Goal: Task Accomplishment & Management: Use online tool/utility

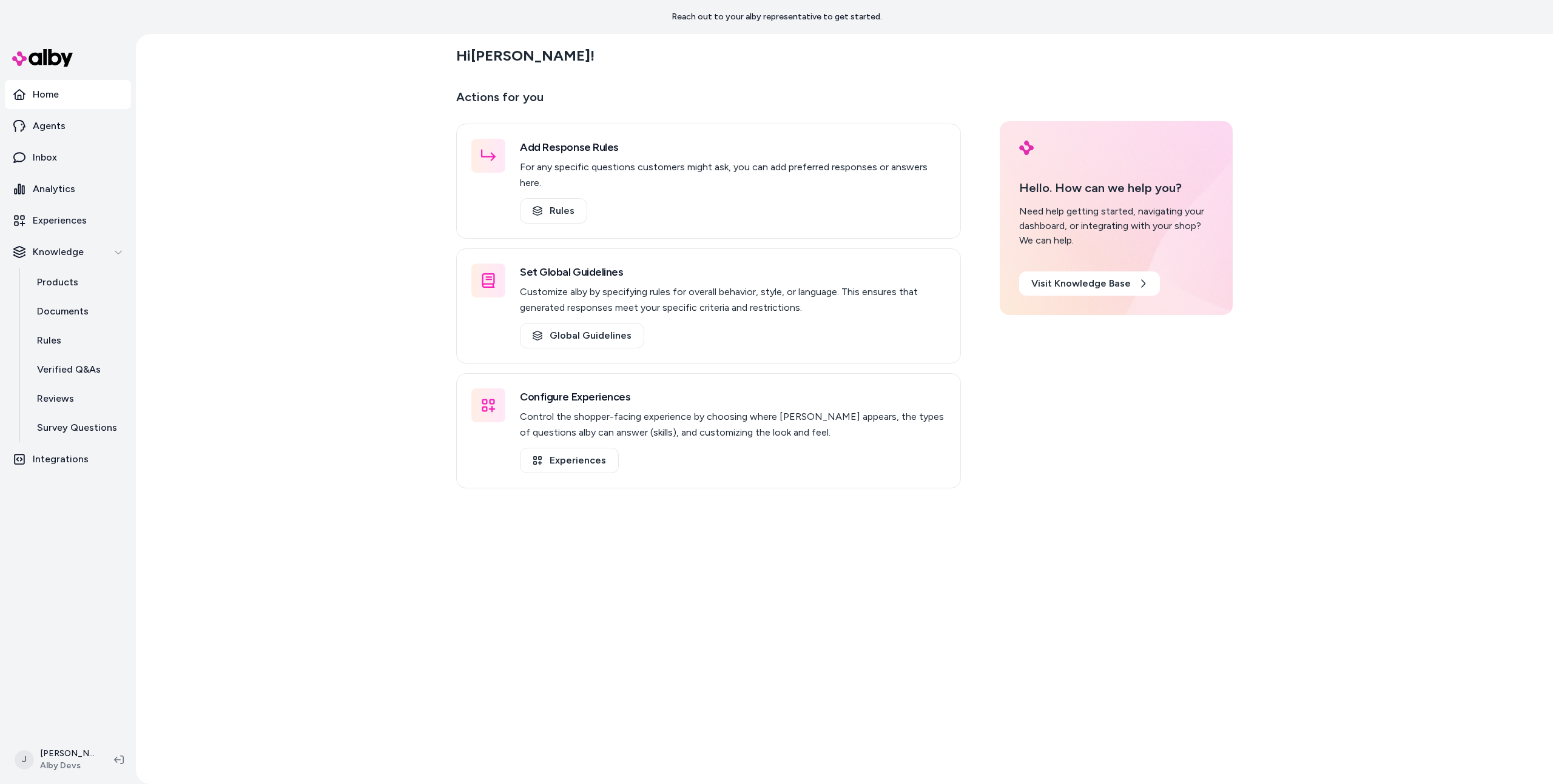
click at [381, 244] on div "Hi Jason ! Actions for you Add Response Rules For any specific questions custom…" at bounding box center [845, 409] width 1417 height 751
click at [101, 157] on link "Inbox" at bounding box center [67, 157] width 126 height 29
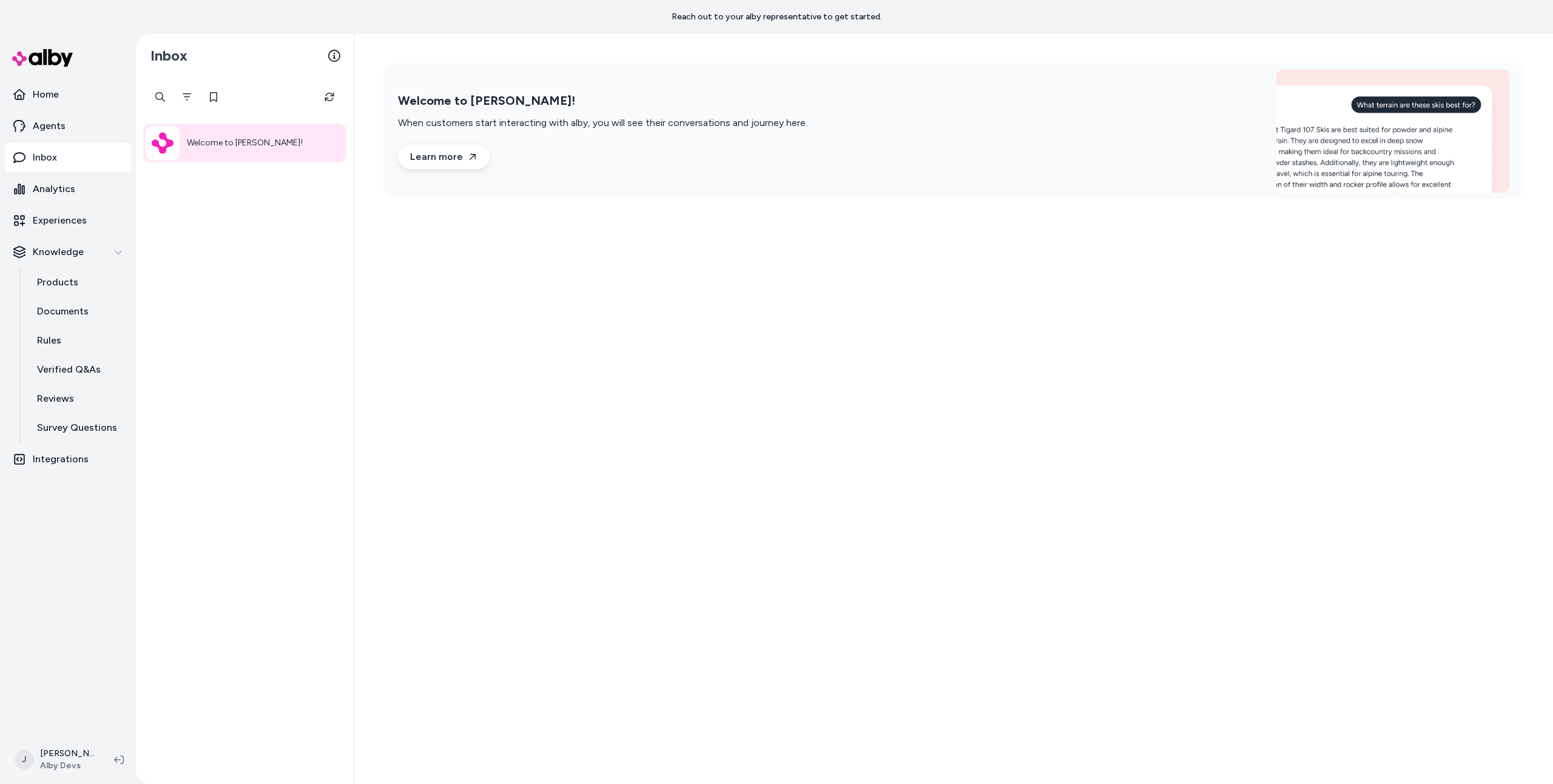
click at [349, 310] on div "Welcome to alby!" at bounding box center [245, 430] width 218 height 706
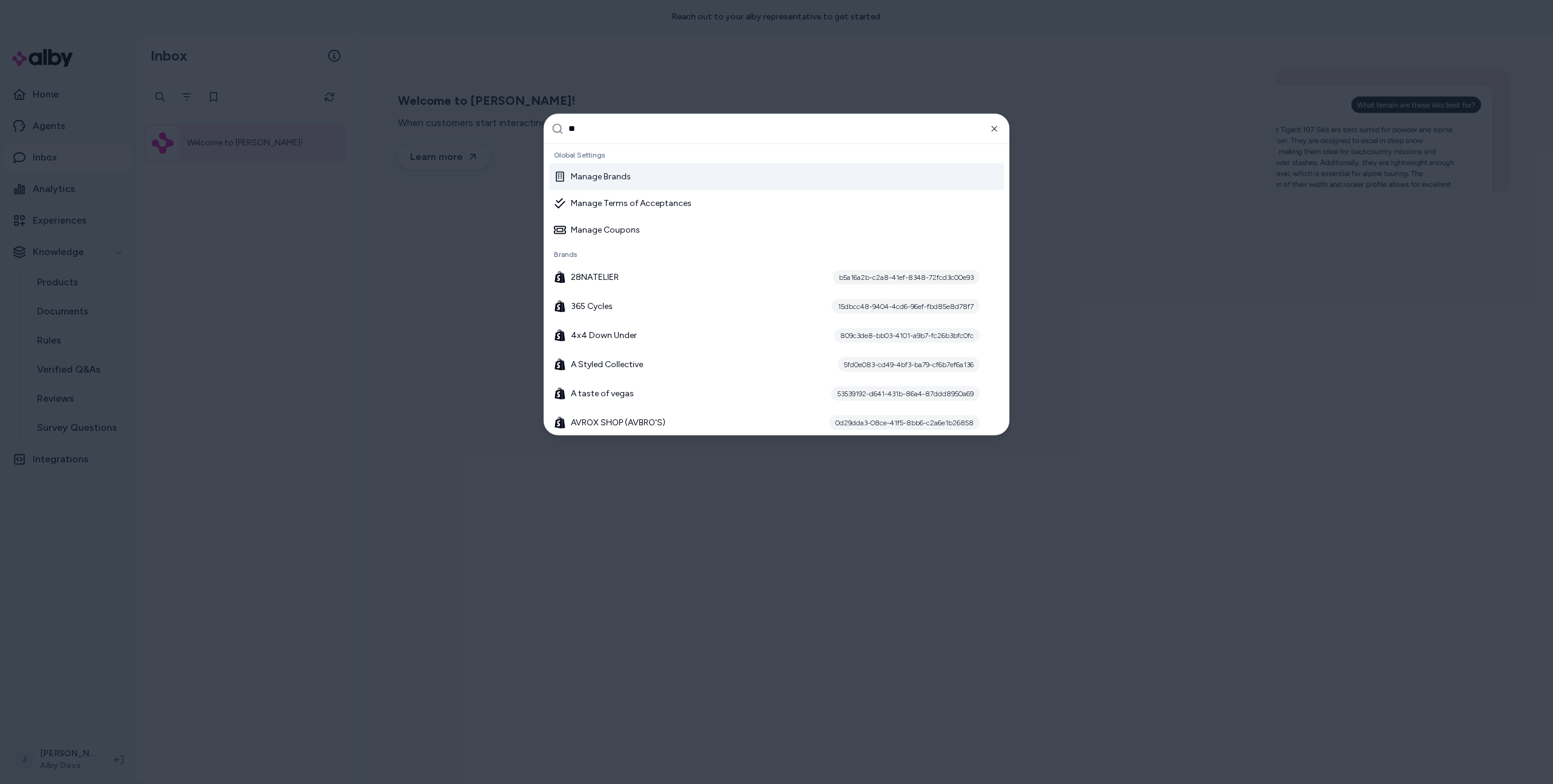
type input "***"
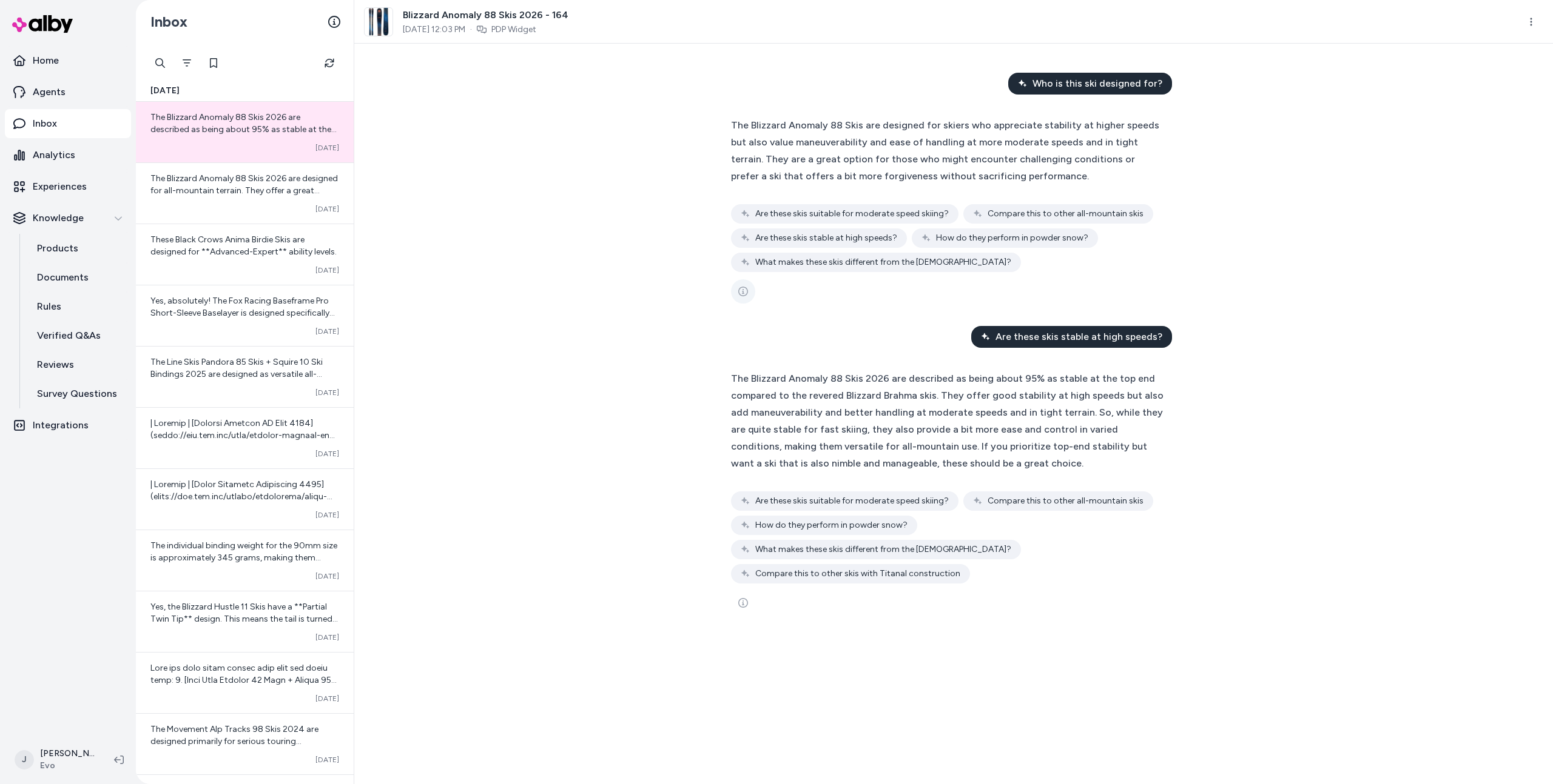
click at [737, 286] on button "See more" at bounding box center [742, 291] width 25 height 25
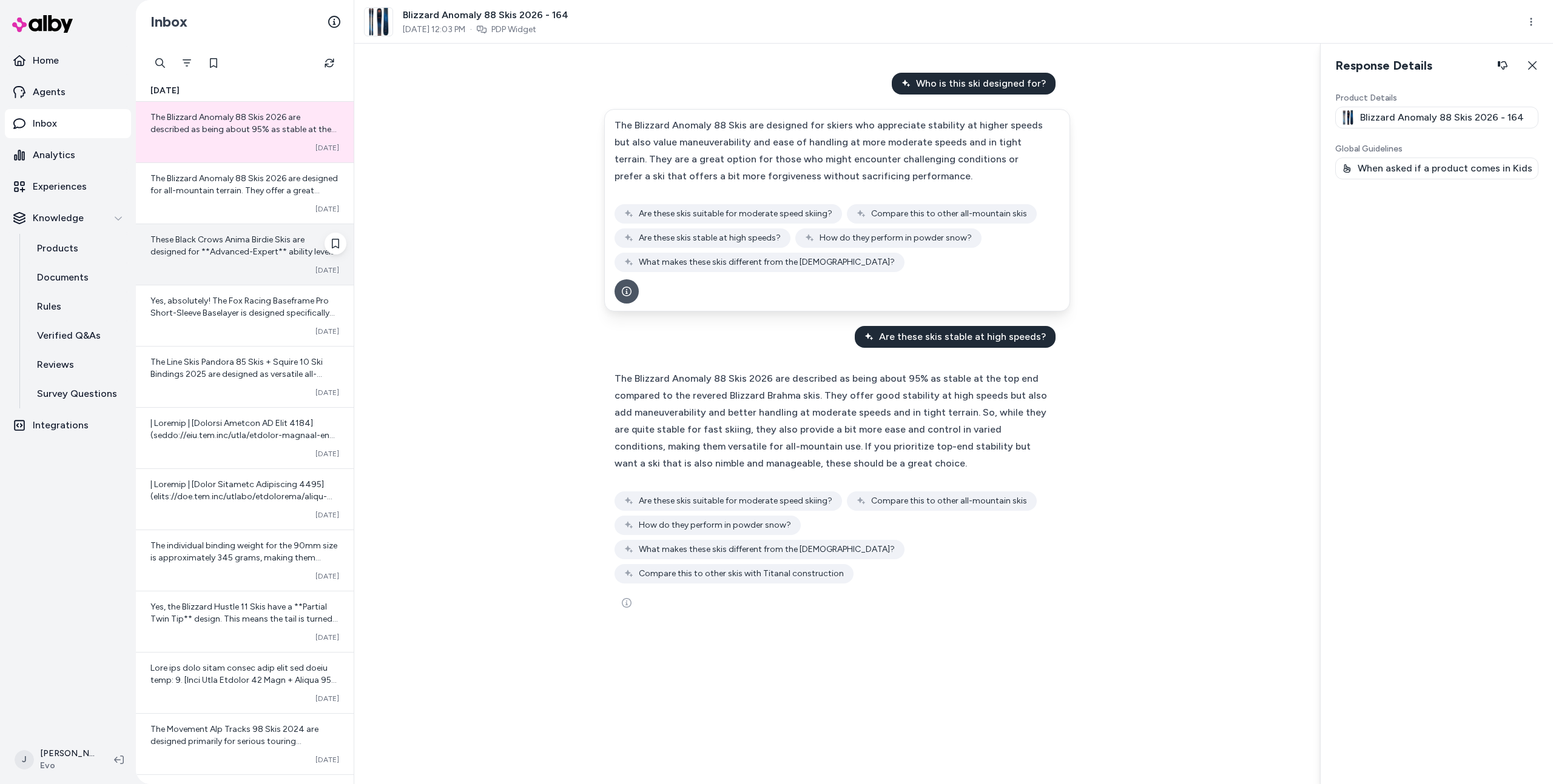
click at [189, 275] on div "Converted Oct 02" at bounding box center [245, 271] width 188 height 9
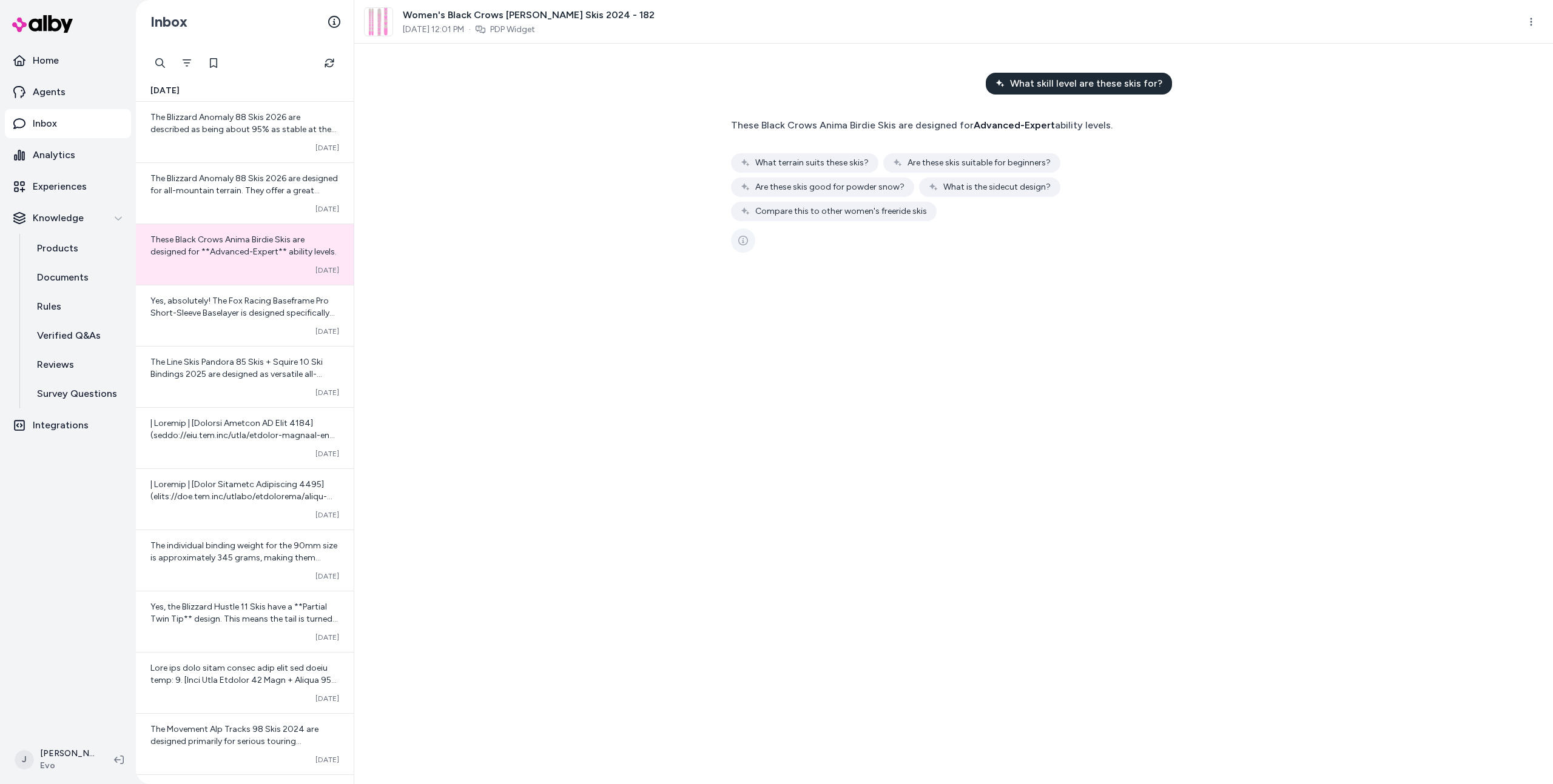
click at [735, 244] on button "See more" at bounding box center [742, 241] width 25 height 25
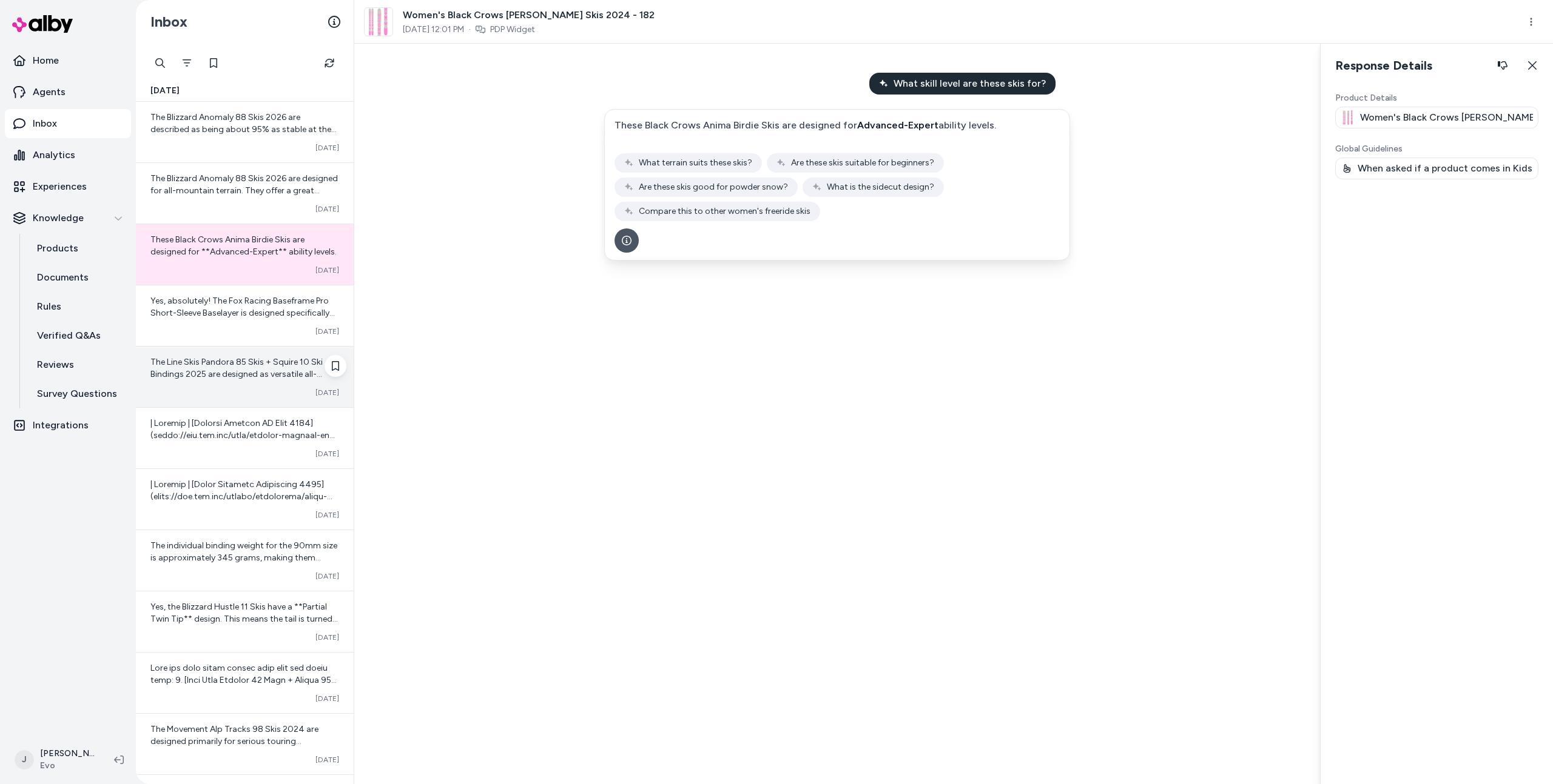
click at [214, 406] on div "The Line Skis Pandora 85 Skis + Squire 10 Ski Bindings 2025 are designed as ver…" at bounding box center [245, 377] width 218 height 61
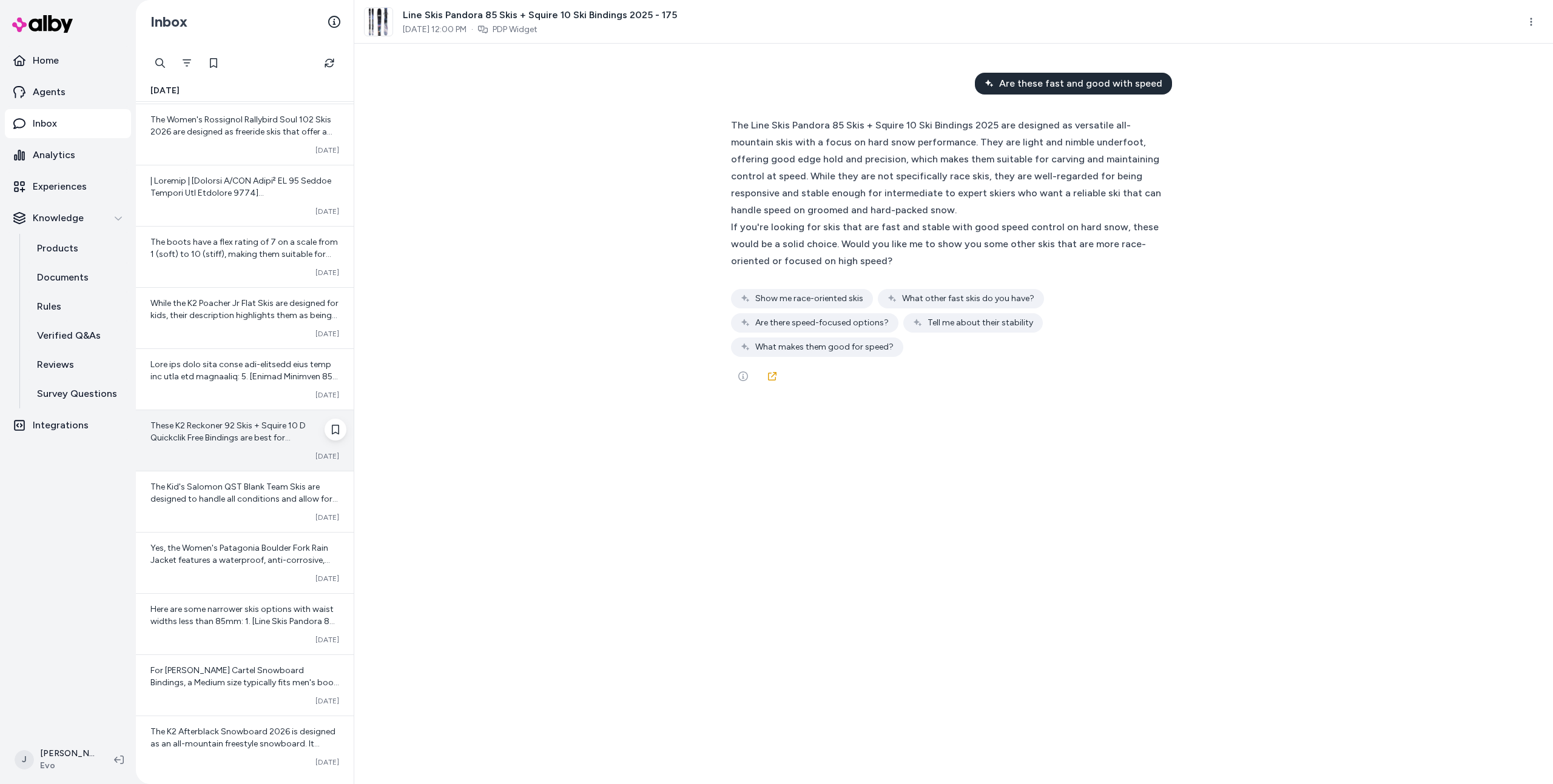
scroll to position [968, 0]
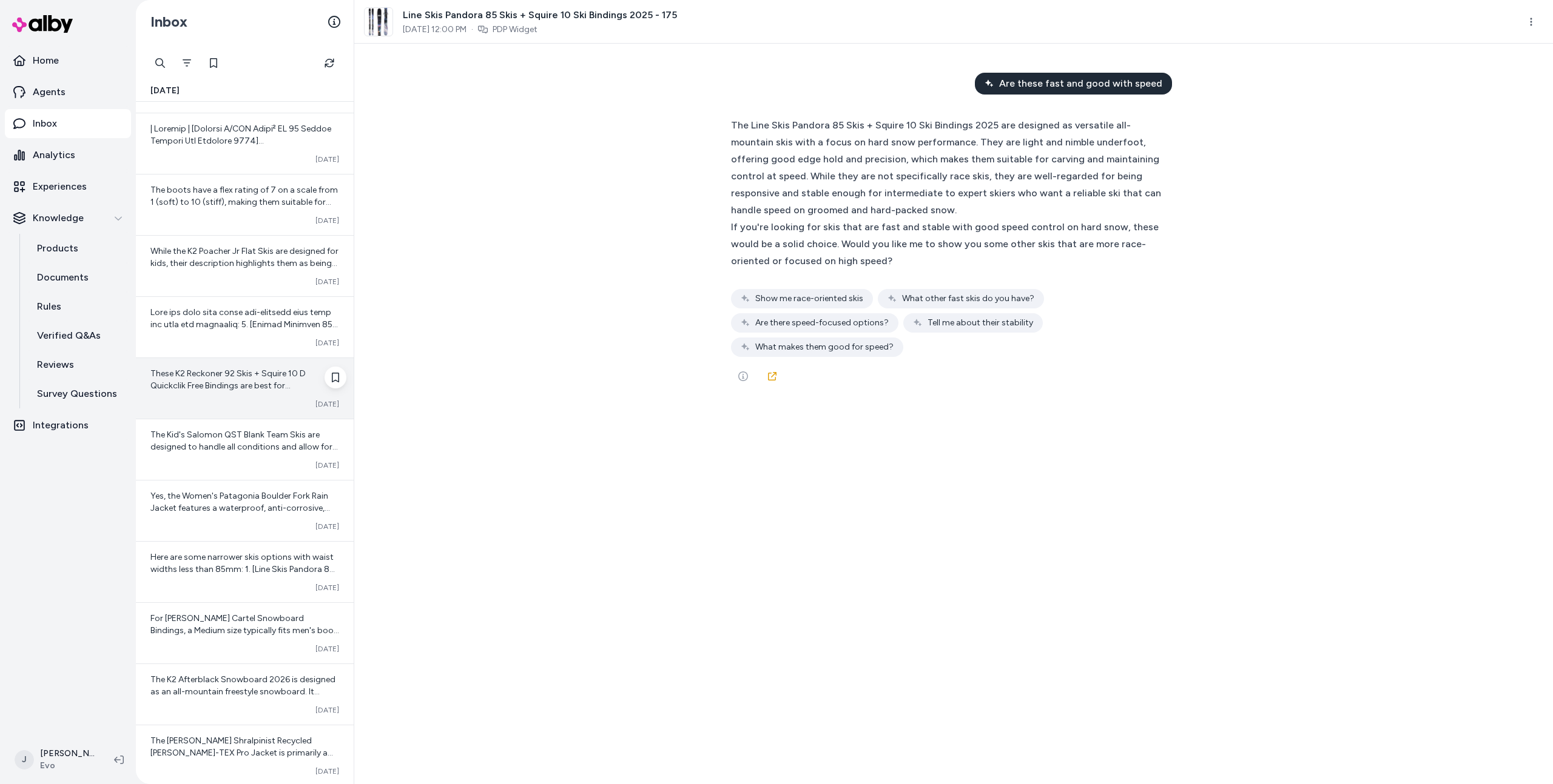
click at [187, 428] on div "The Kid's Salomon QST Blank Team Skis are designed to handle all conditions and…" at bounding box center [245, 449] width 218 height 61
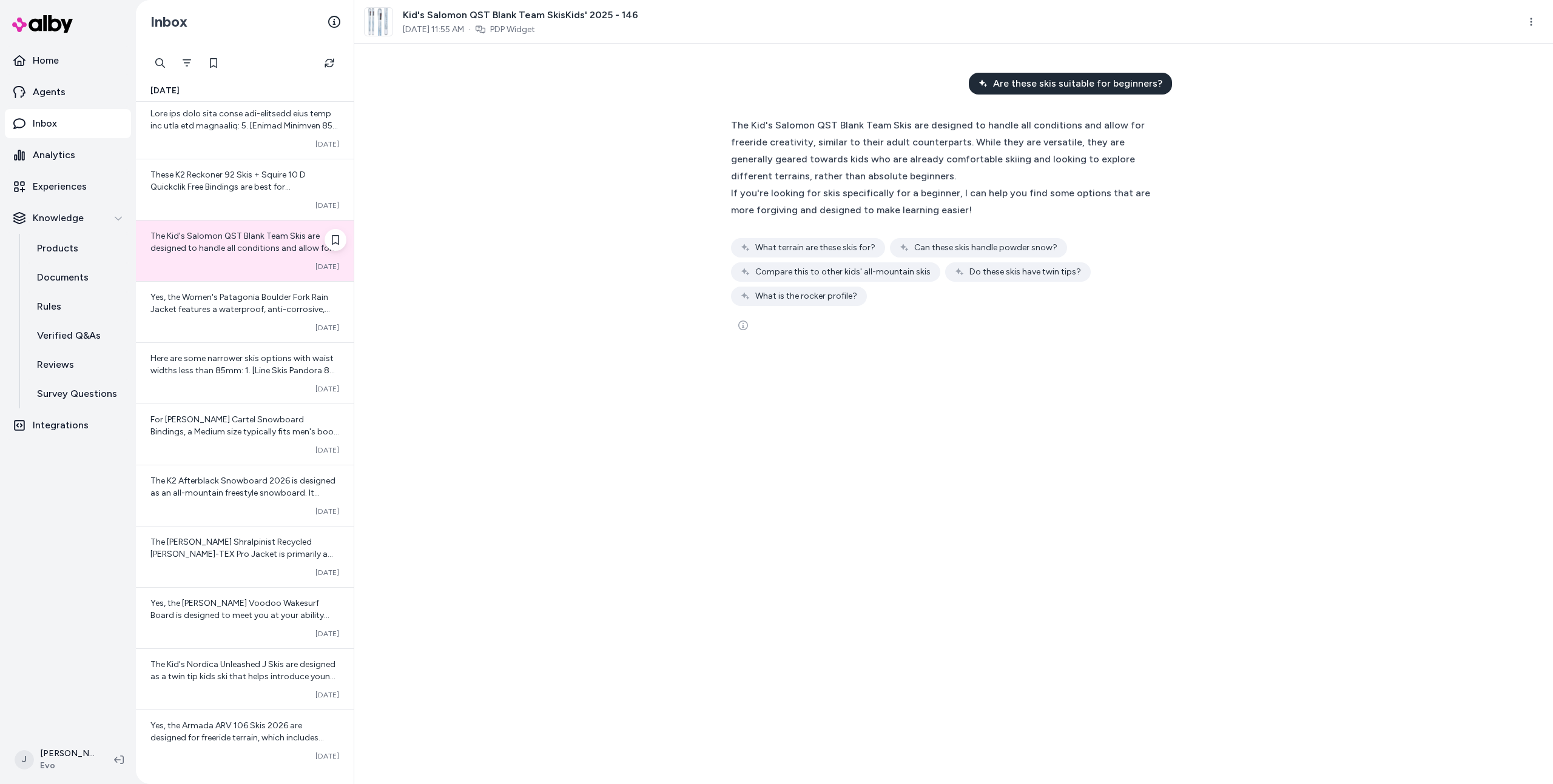
scroll to position [1169, 0]
click at [191, 447] on div "Converted Oct 02" at bounding box center [245, 448] width 188 height 9
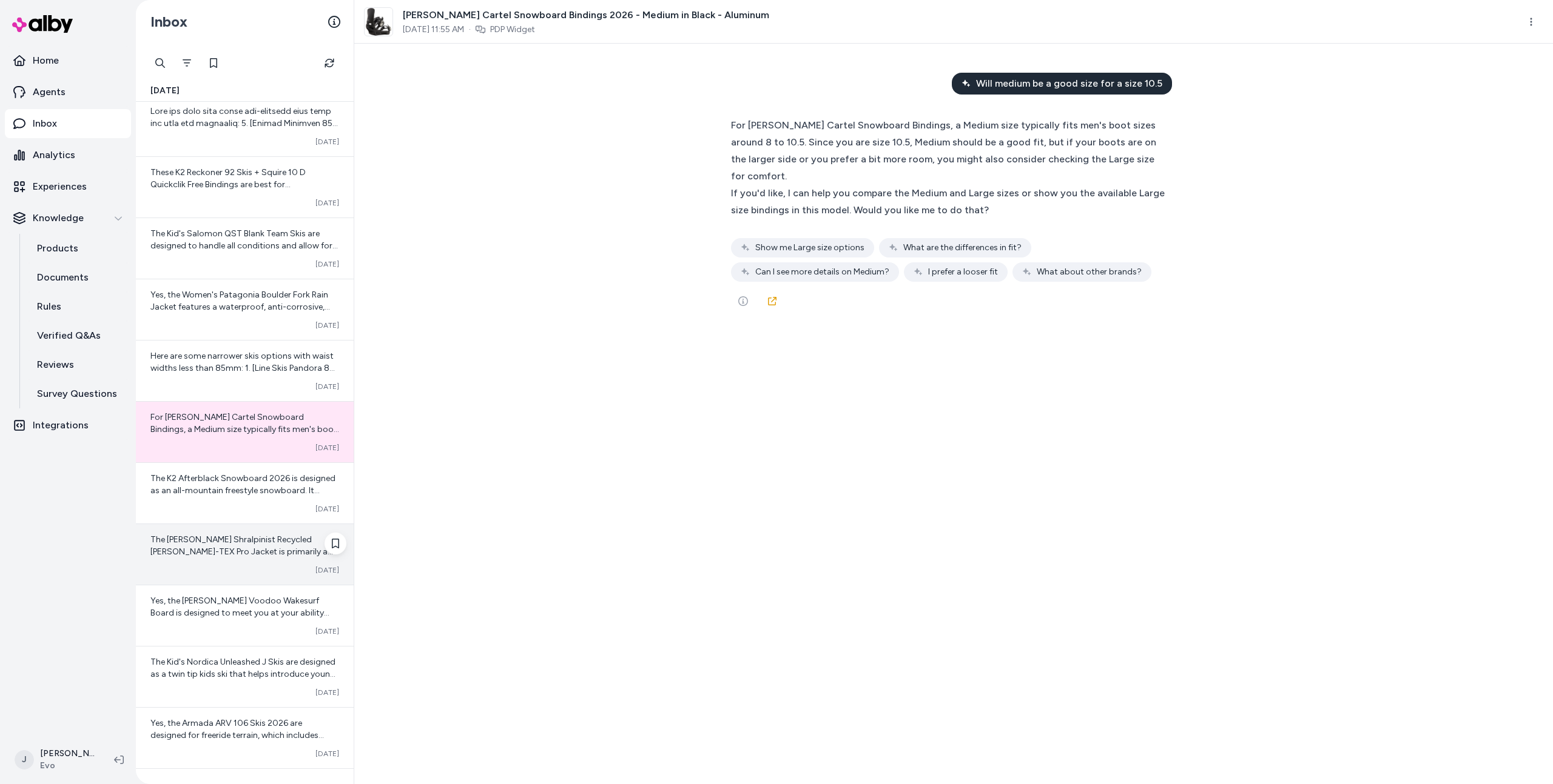
click at [213, 546] on div "The Jones Shralpinist Recycled GORE-TEX Pro Jacket is primarily a shell jacket …" at bounding box center [245, 546] width 188 height 25
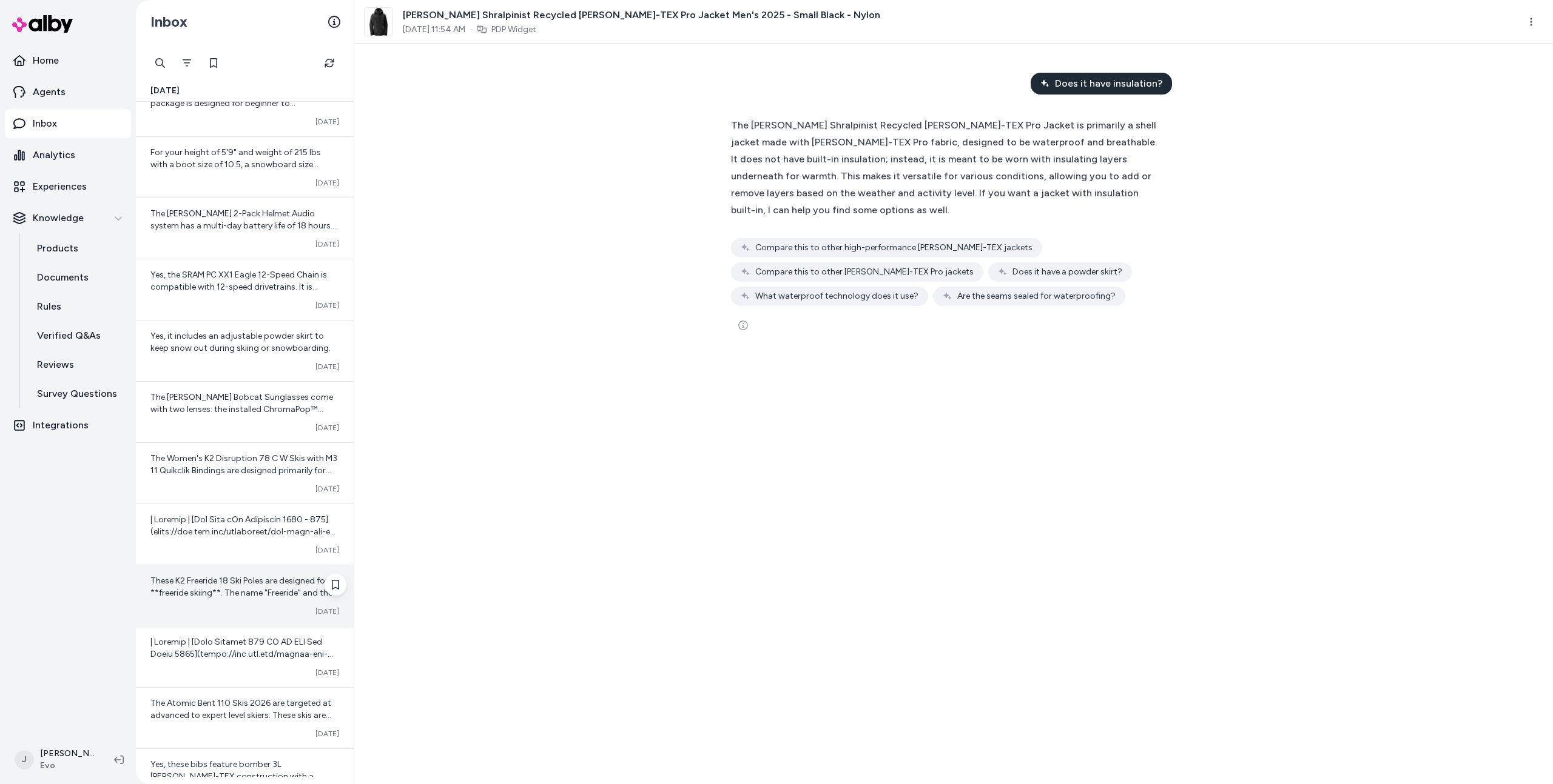
scroll to position [2714, 0]
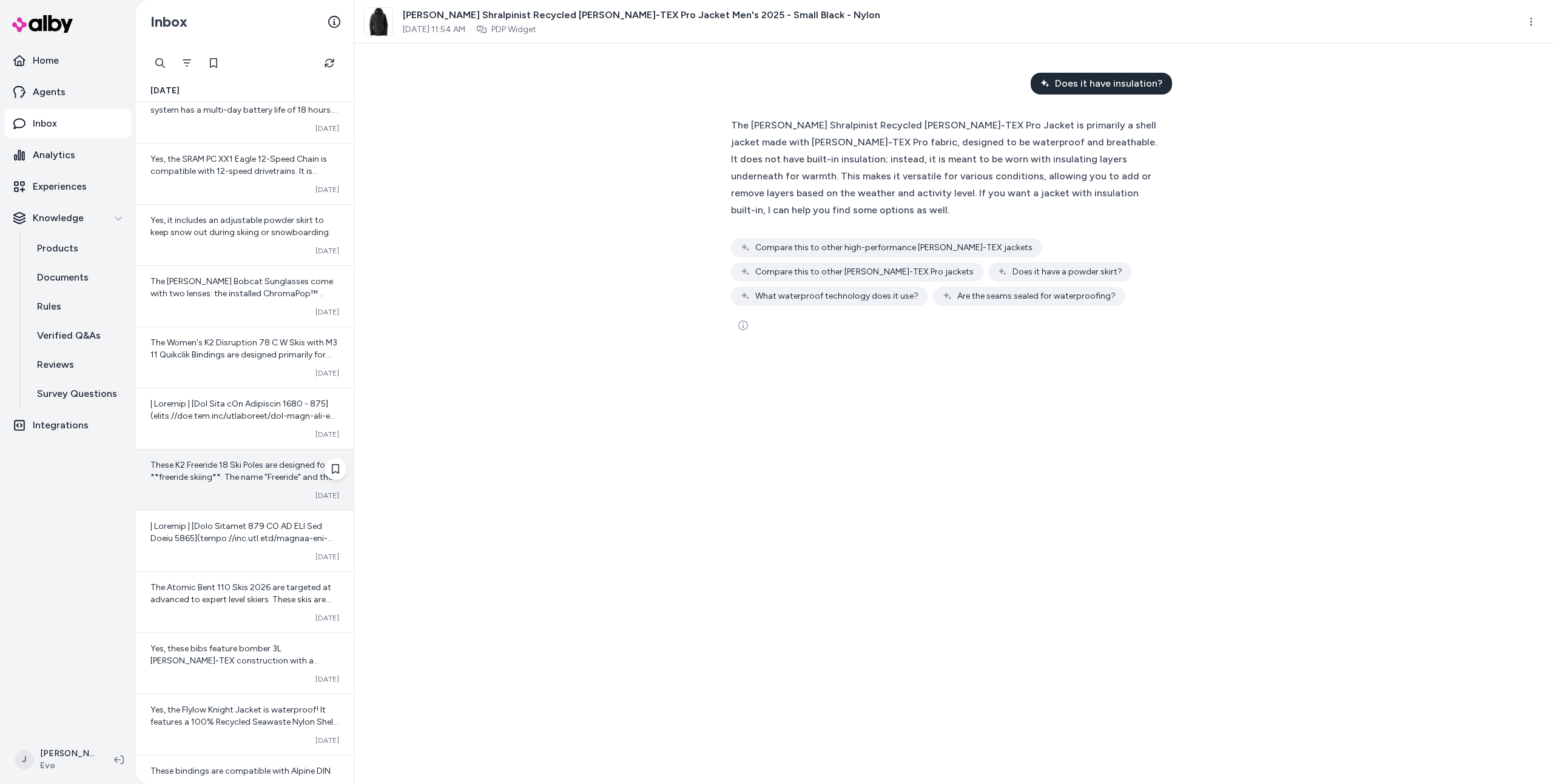
click at [207, 487] on div "These K2 Freeride 18 Ski Poles are designed for **freeride skiing**. The name "…" at bounding box center [245, 480] width 218 height 61
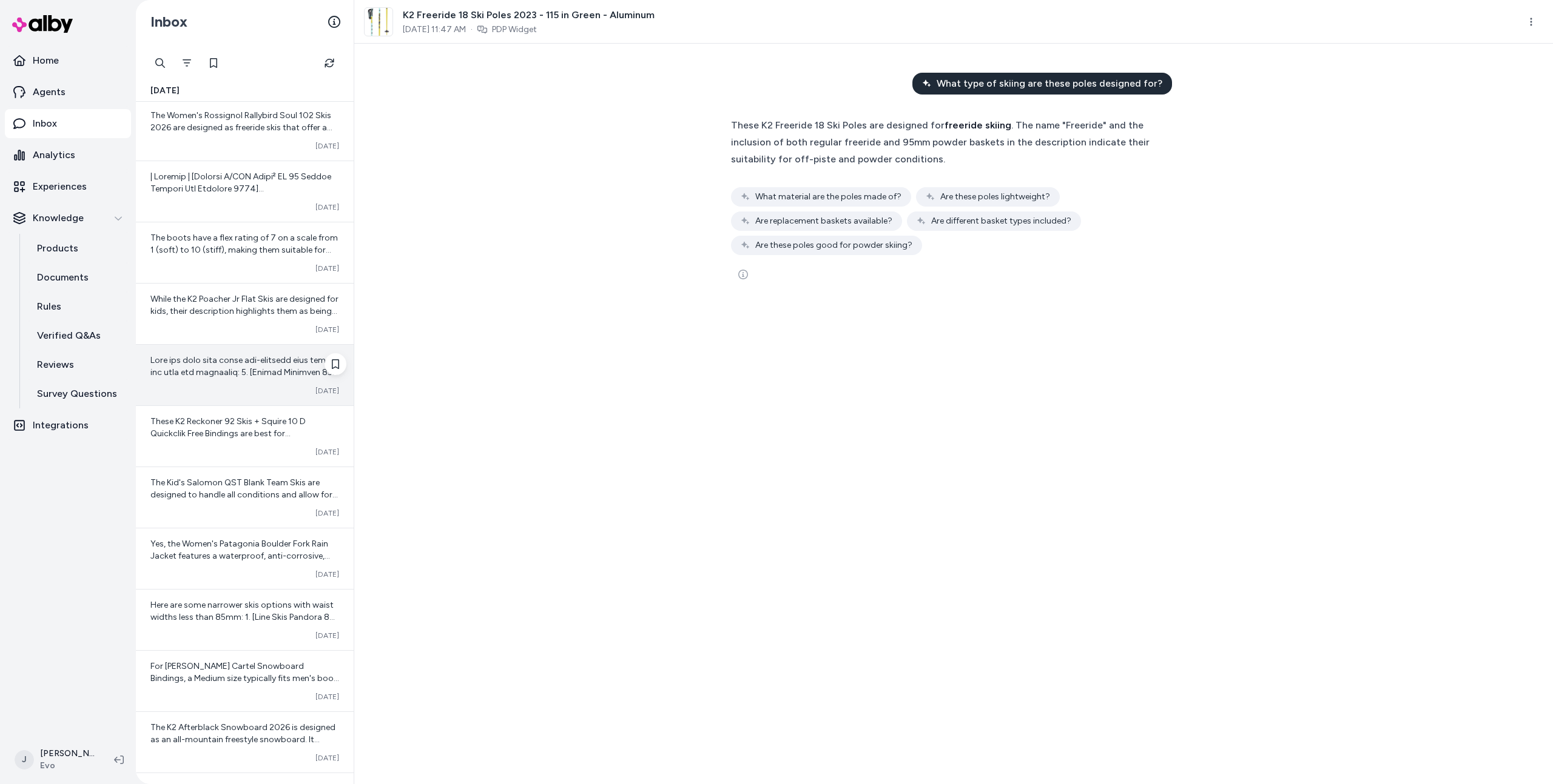
scroll to position [109, 0]
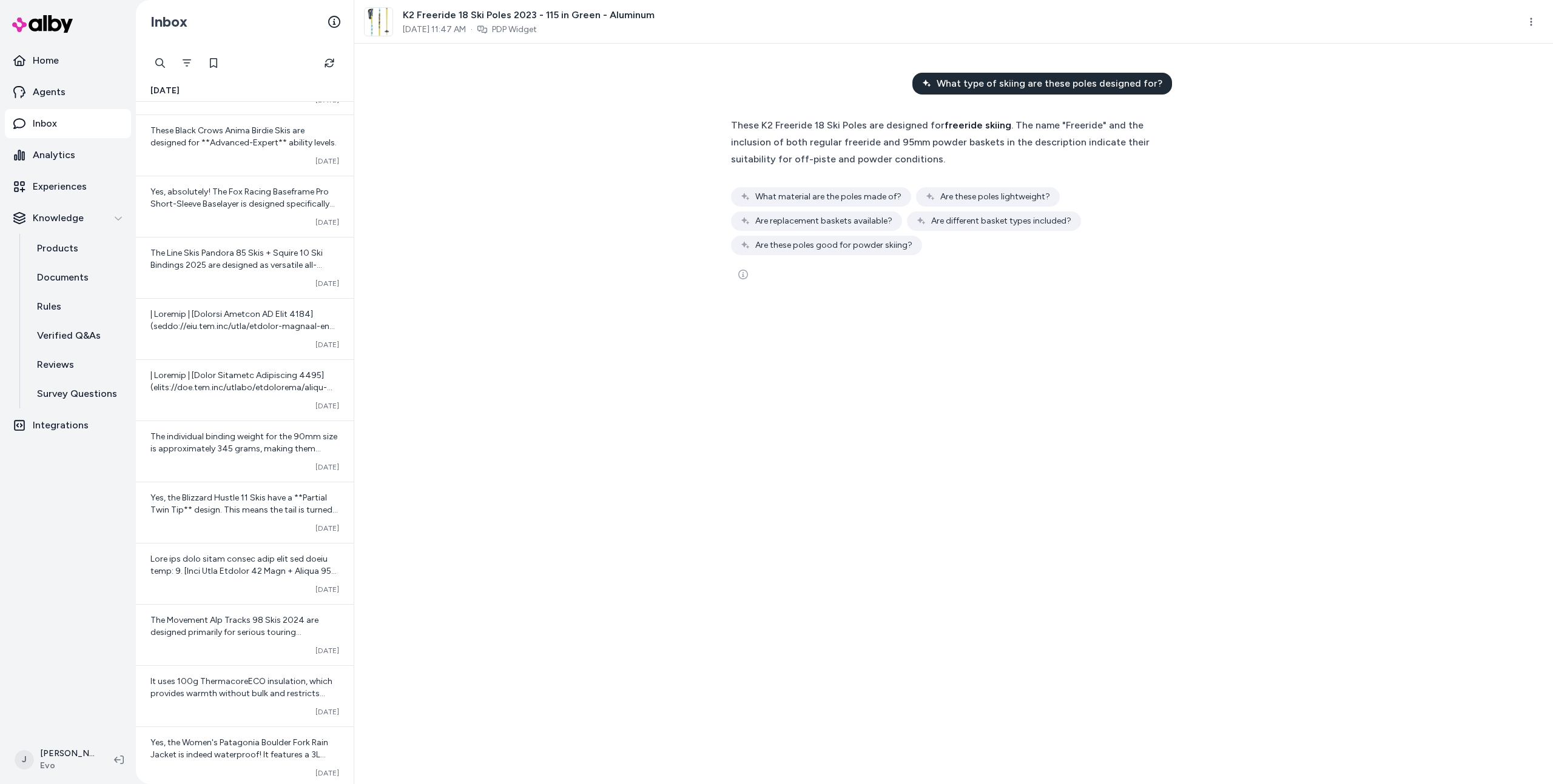
click at [485, 288] on div "What type of skiing are these poles designed for? These K2 Freeride 18 Ski Pole…" at bounding box center [953, 414] width 1198 height 740
click at [279, 214] on div "Yes, absolutely! The Fox Racing Baseframe Pro Short-Sleeve Baselayer is designe…" at bounding box center [245, 206] width 218 height 61
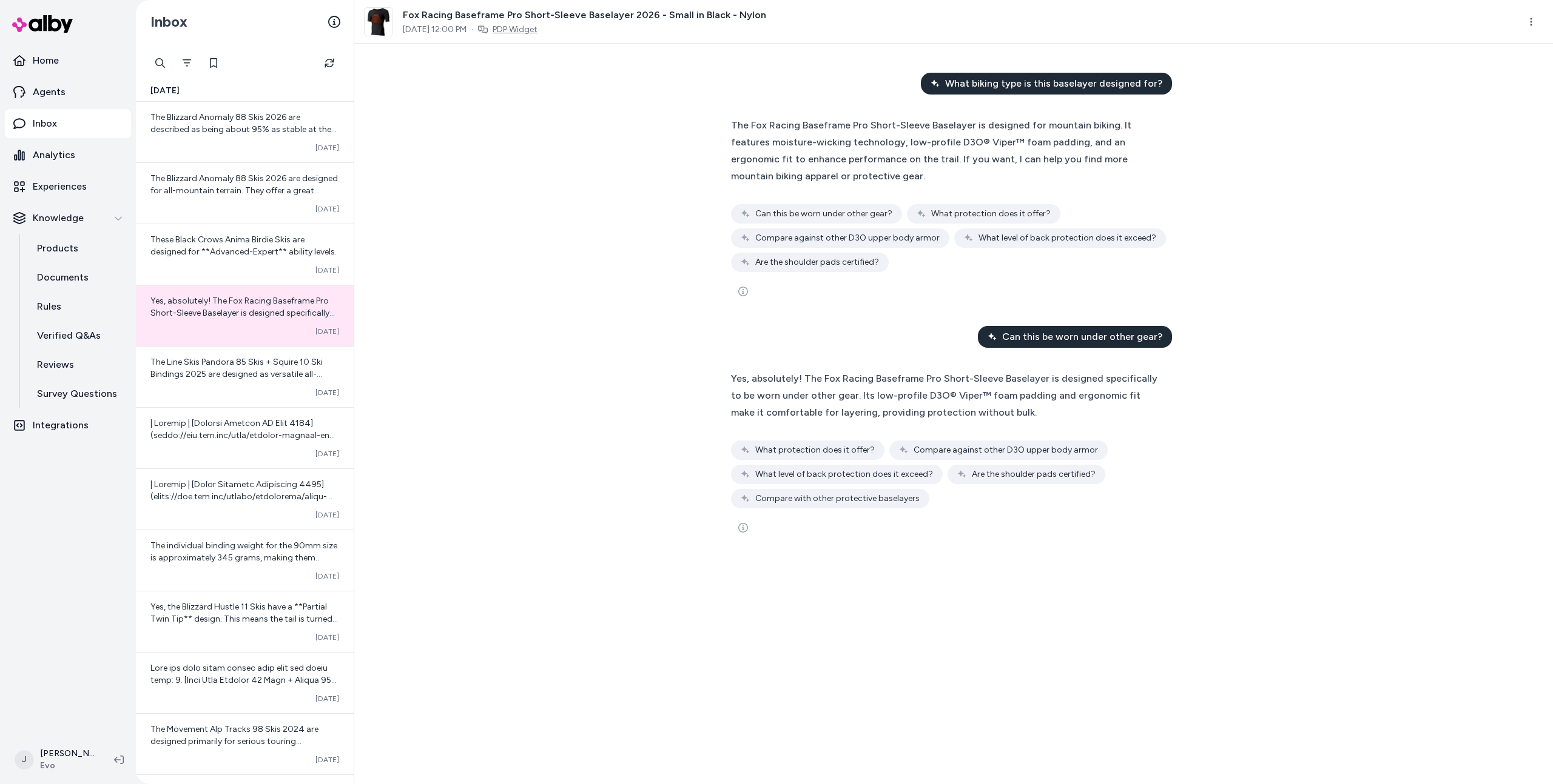
click at [537, 32] on link "PDP Widget" at bounding box center [515, 29] width 45 height 12
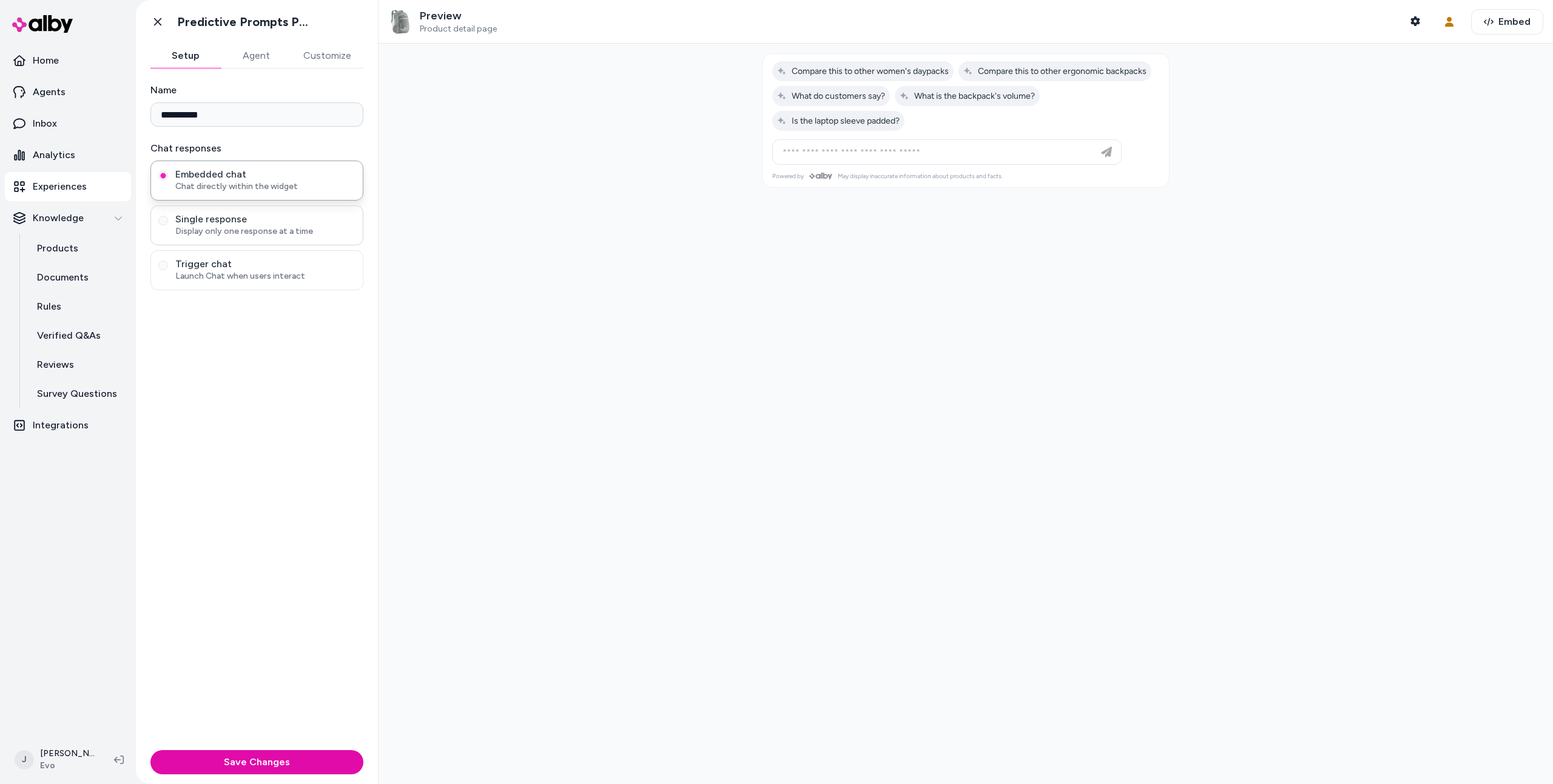
drag, startPoint x: 306, startPoint y: 210, endPoint x: 310, endPoint y: 220, distance: 10.8
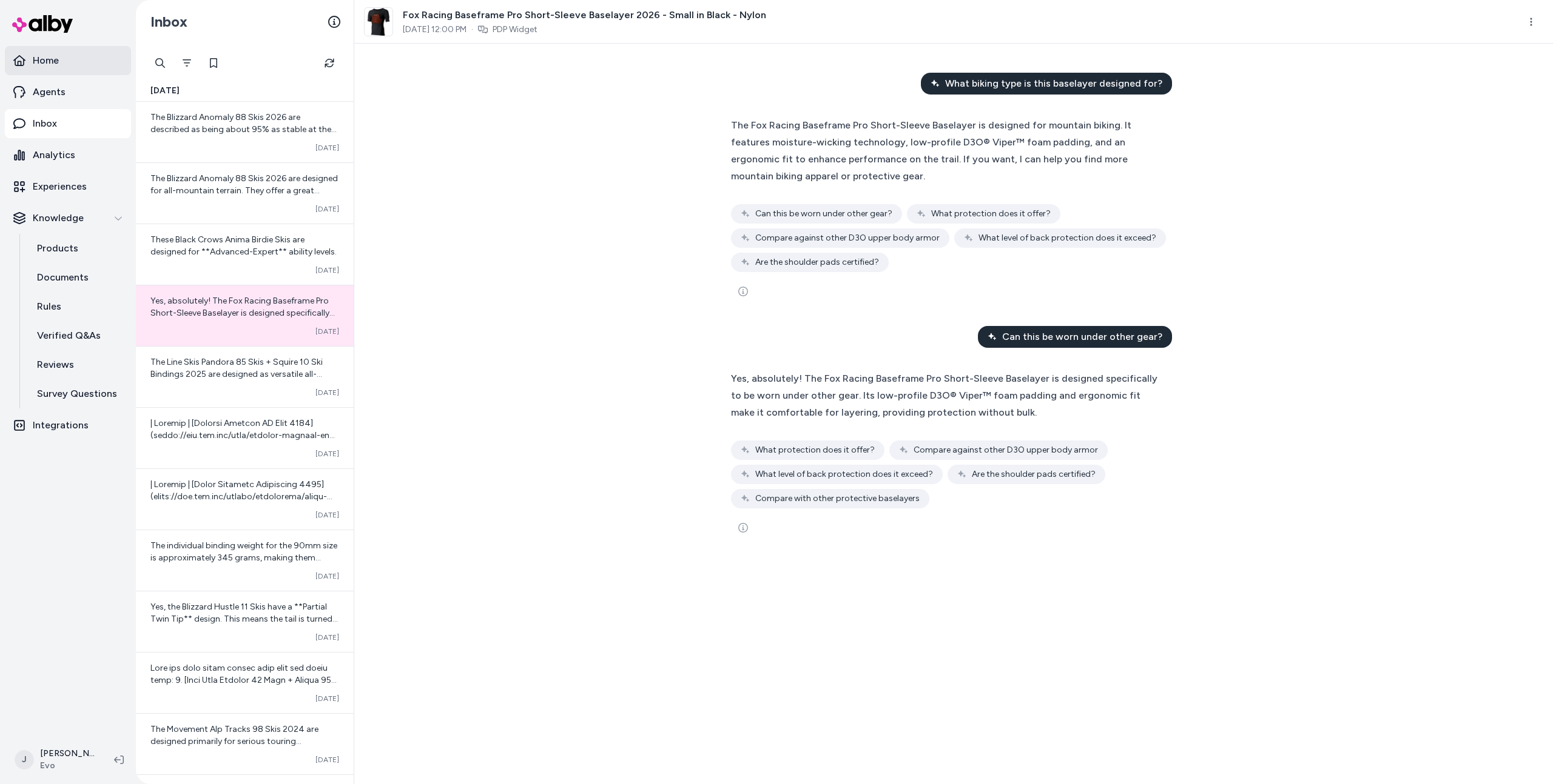
click at [79, 49] on link "Home" at bounding box center [67, 60] width 126 height 29
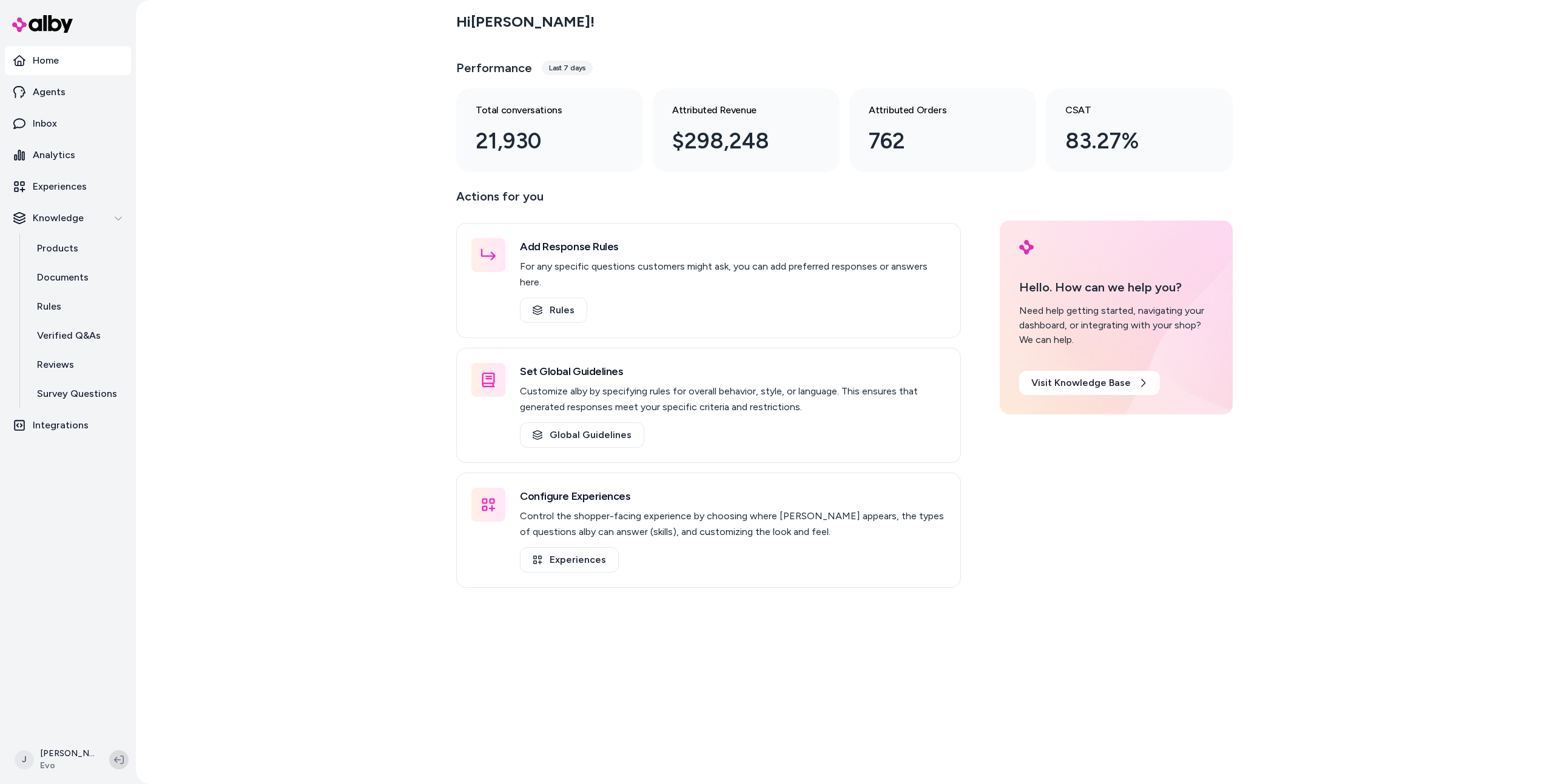
click at [123, 753] on button at bounding box center [119, 760] width 20 height 20
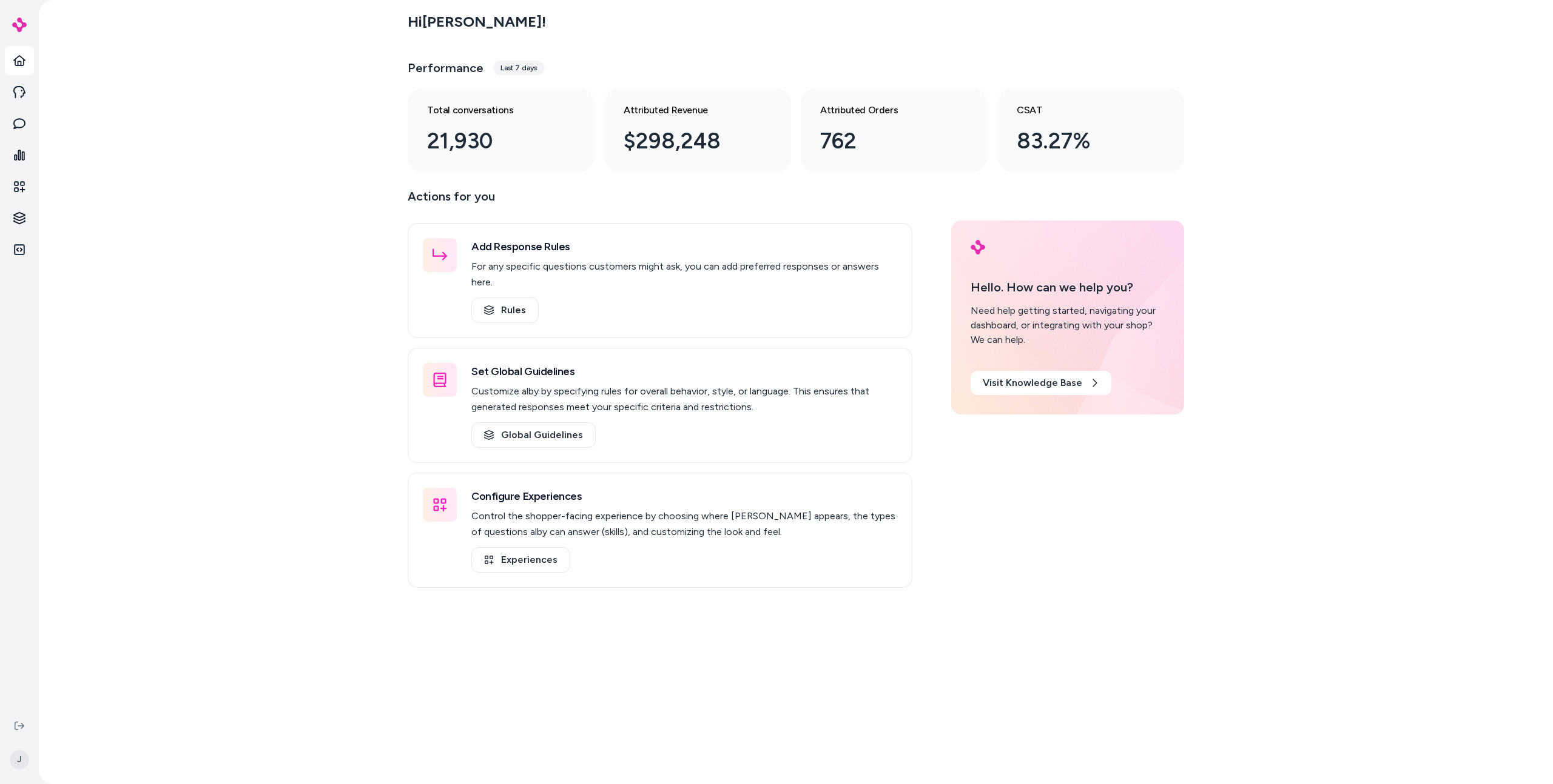
click at [218, 364] on div "Hi Jason ! Performance Last 7 days Total conversations 21,930 Attributed Revenu…" at bounding box center [795, 392] width 1513 height 784
click at [564, 132] on div at bounding box center [575, 130] width 25 height 25
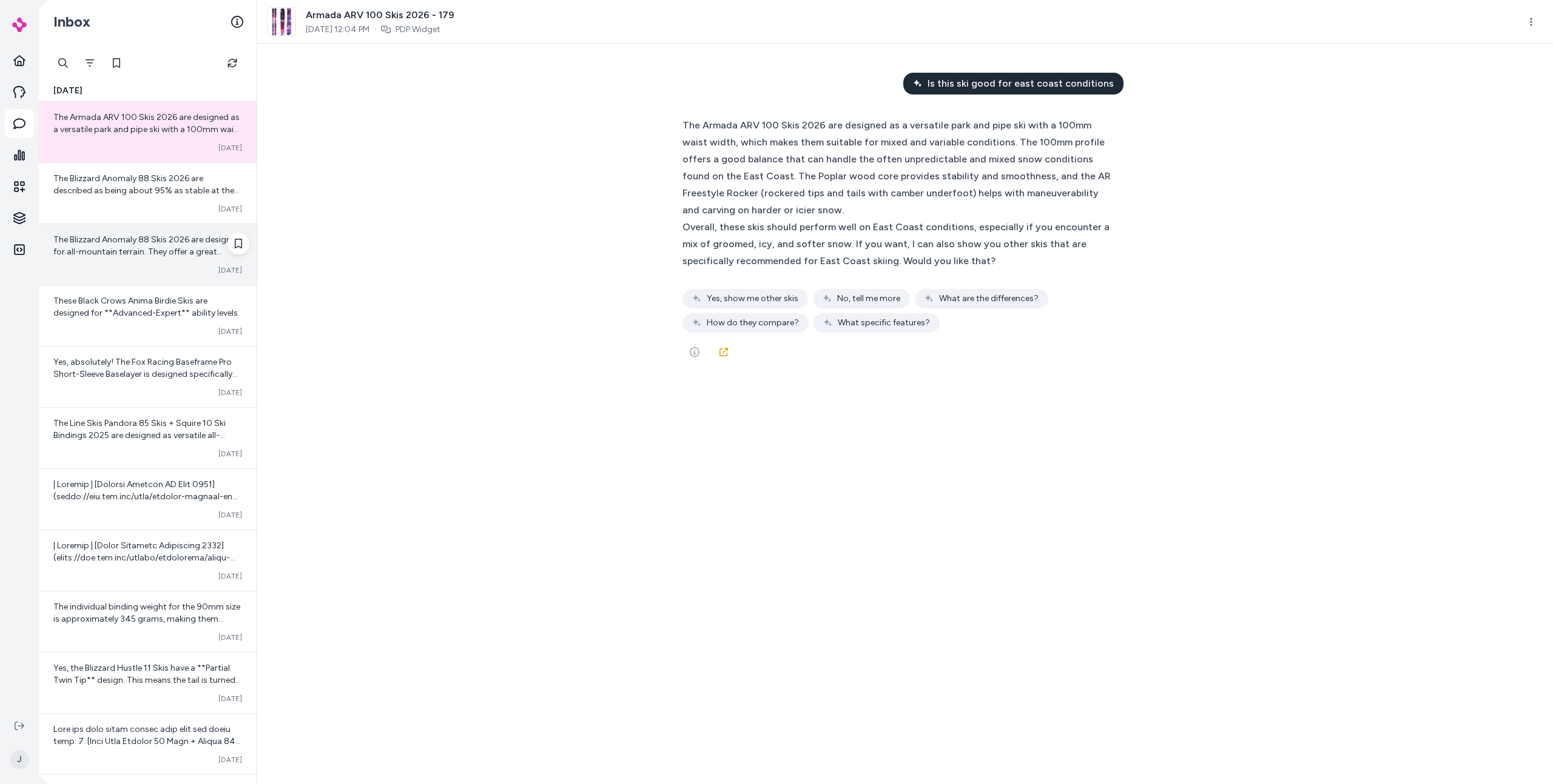
click at [170, 264] on div "The Blizzard Anomaly 88 Skis 2026 are designed for all-mountain terrain. They o…" at bounding box center [147, 254] width 218 height 61
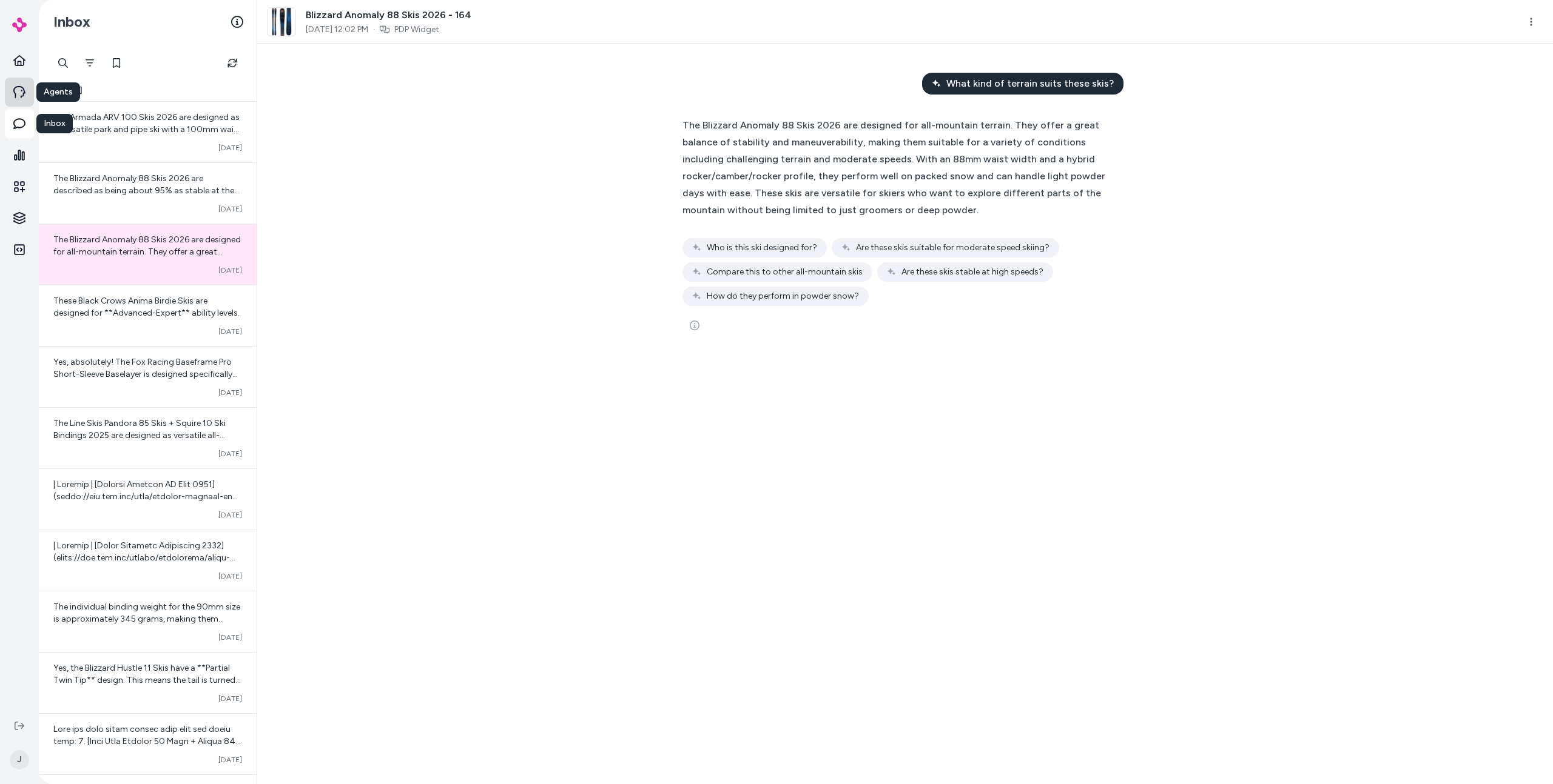
drag, startPoint x: 25, startPoint y: 97, endPoint x: 25, endPoint y: 103, distance: 6.0
click at [25, 97] on icon at bounding box center [19, 92] width 12 height 12
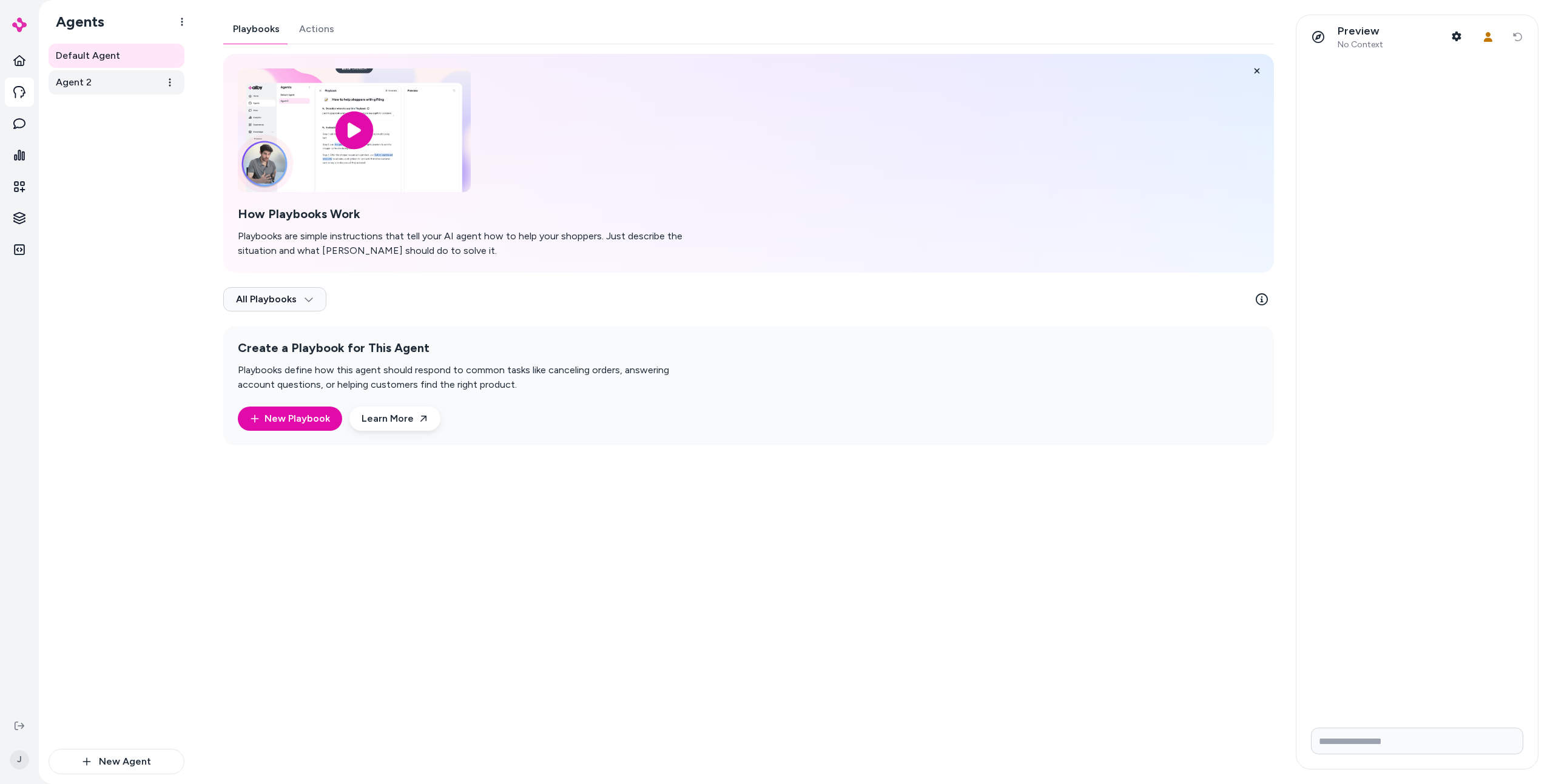
click at [120, 85] on link "Agent 2" at bounding box center [116, 82] width 136 height 25
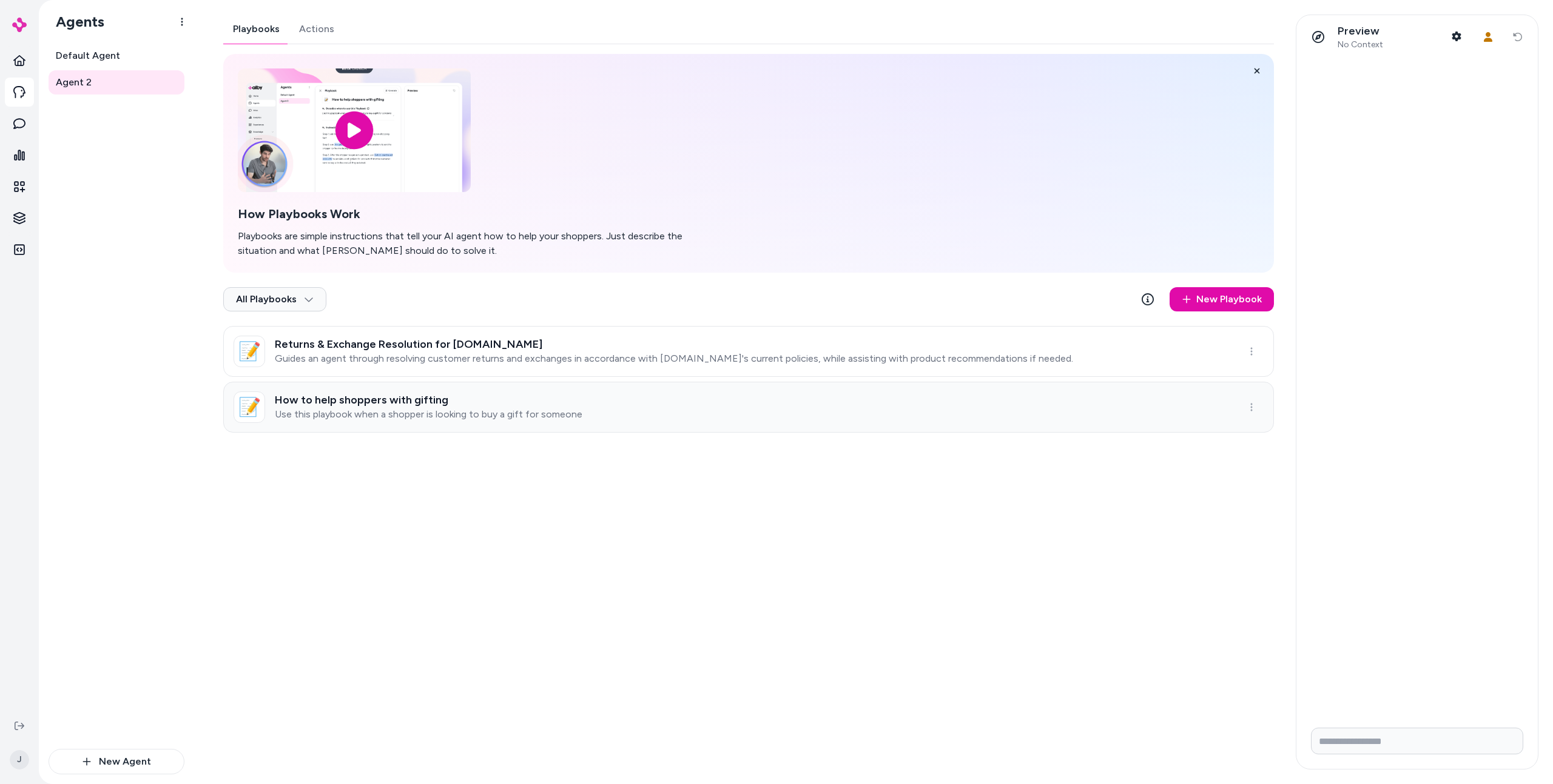
click at [640, 388] on link "📝 How to help shoppers with gifting Use this playbook when a shopper is looking…" at bounding box center [748, 407] width 1050 height 51
type textarea "*"
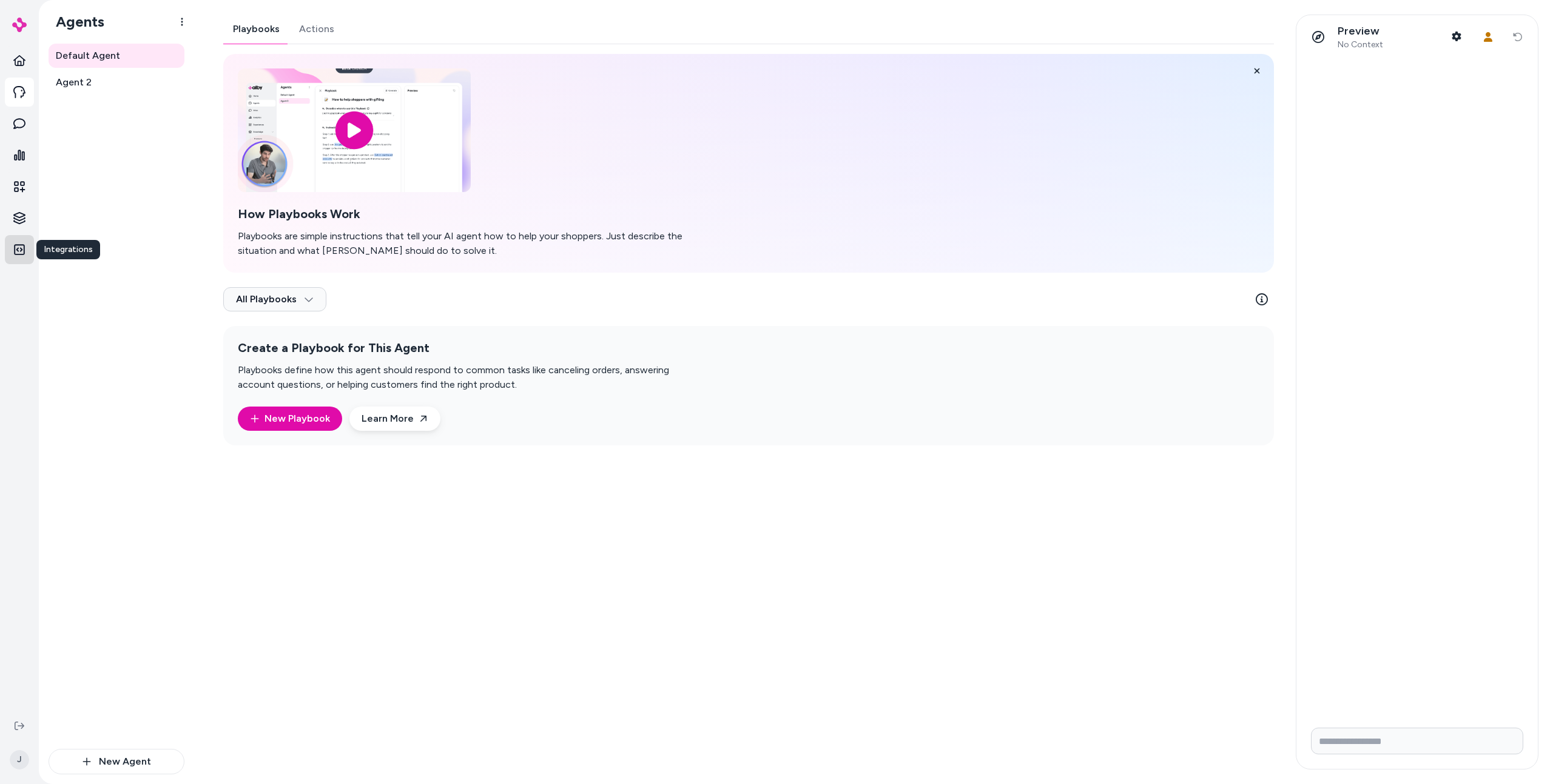
click at [17, 247] on icon at bounding box center [19, 249] width 12 height 12
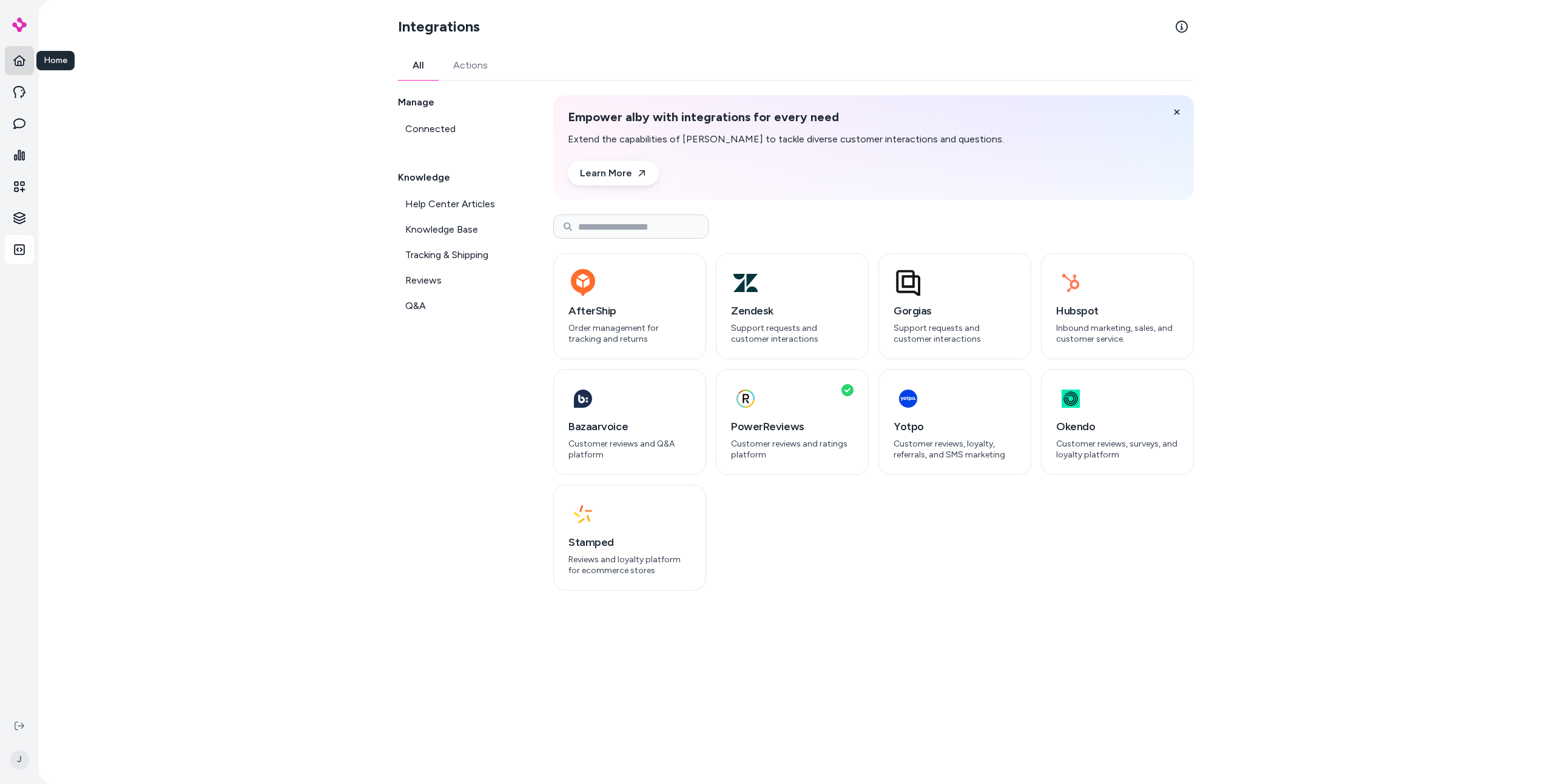
click at [26, 59] on link "Home" at bounding box center [19, 60] width 29 height 29
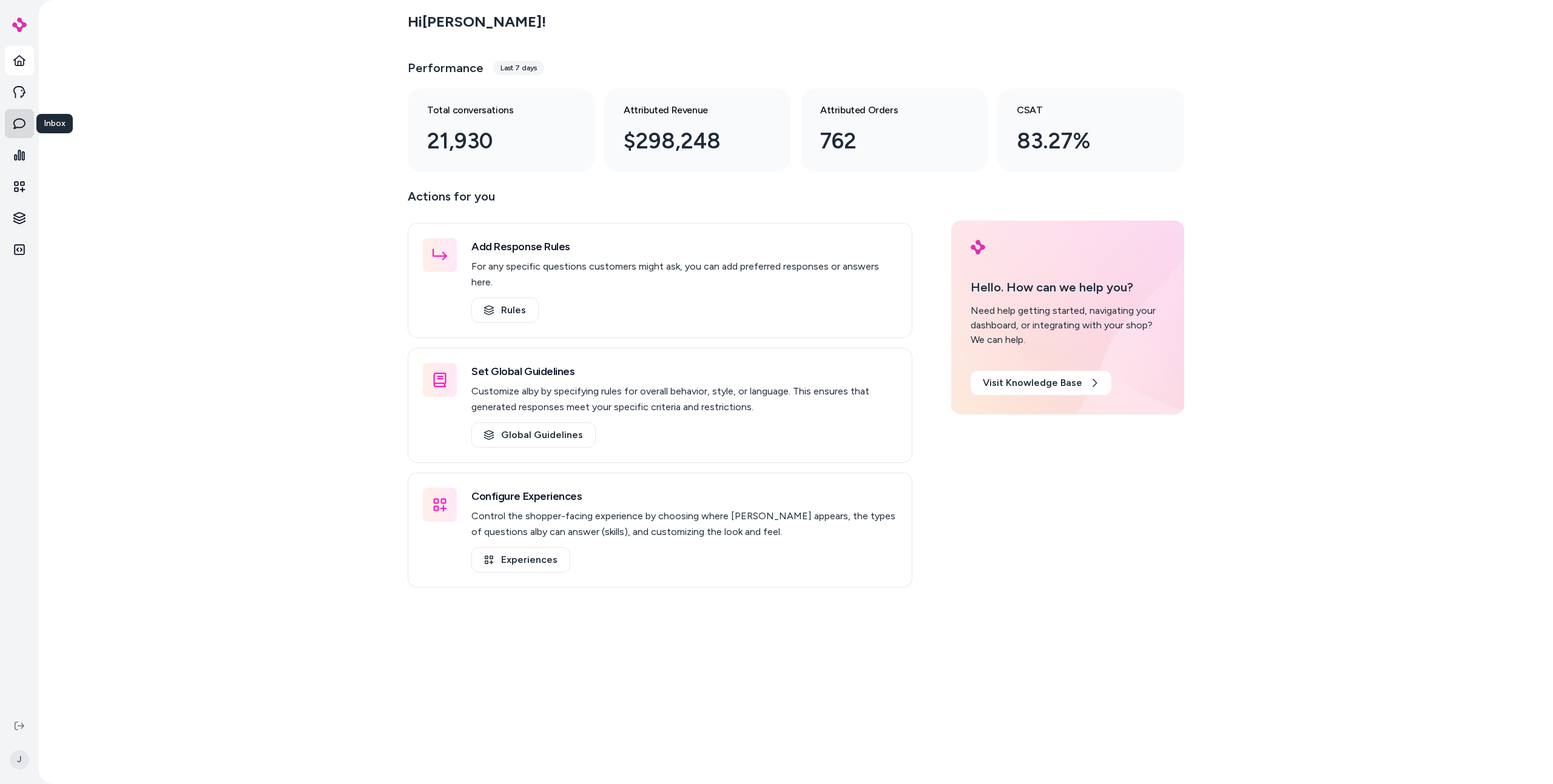
click at [21, 128] on icon at bounding box center [19, 123] width 12 height 12
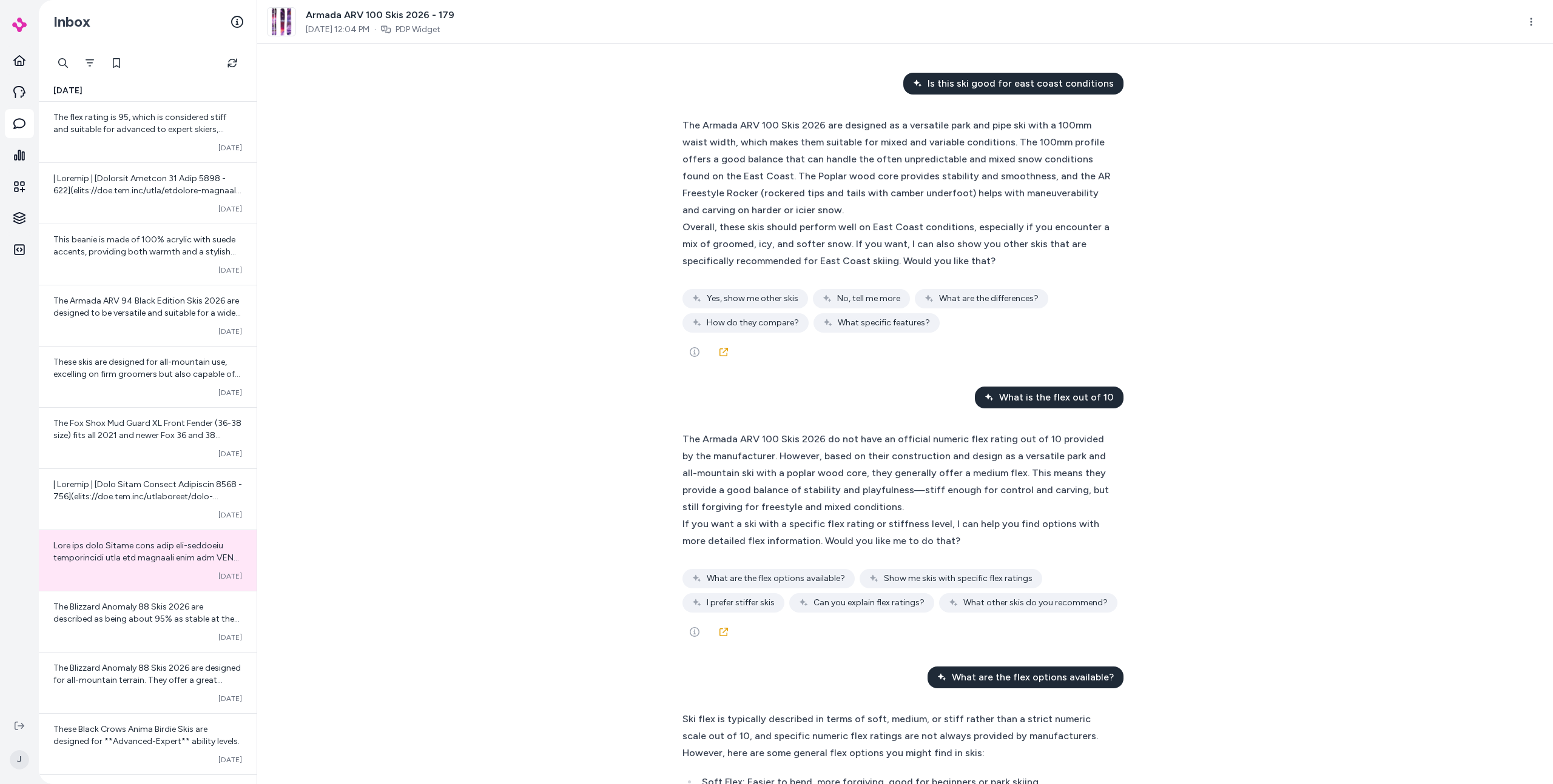
click at [683, 343] on div at bounding box center [905, 352] width 445 height 25
click at [685, 349] on button "See more" at bounding box center [694, 352] width 25 height 25
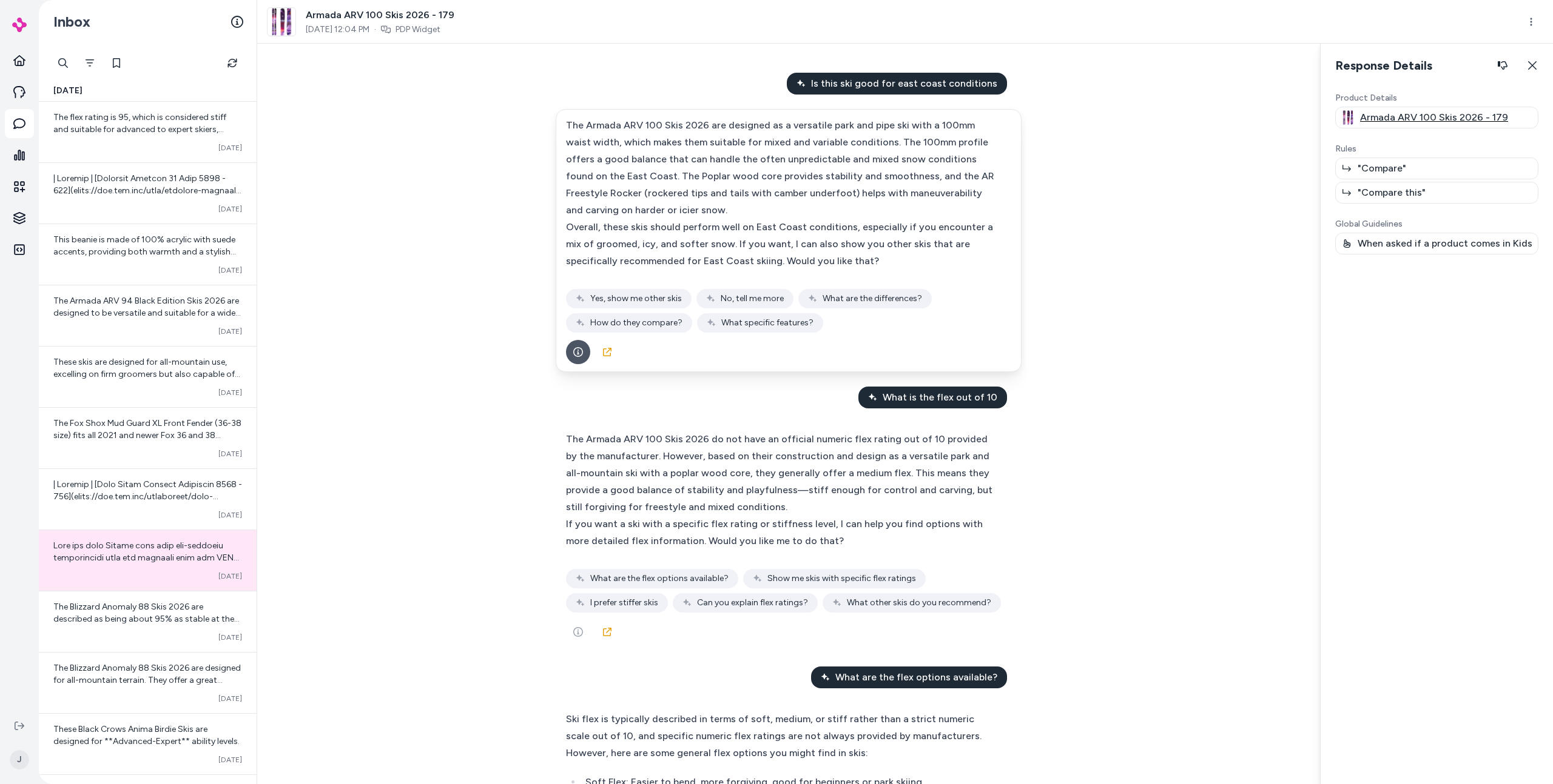
click at [1371, 118] on p "Armada ARV 100 Skis 2026 - 179" at bounding box center [1433, 117] width 148 height 14
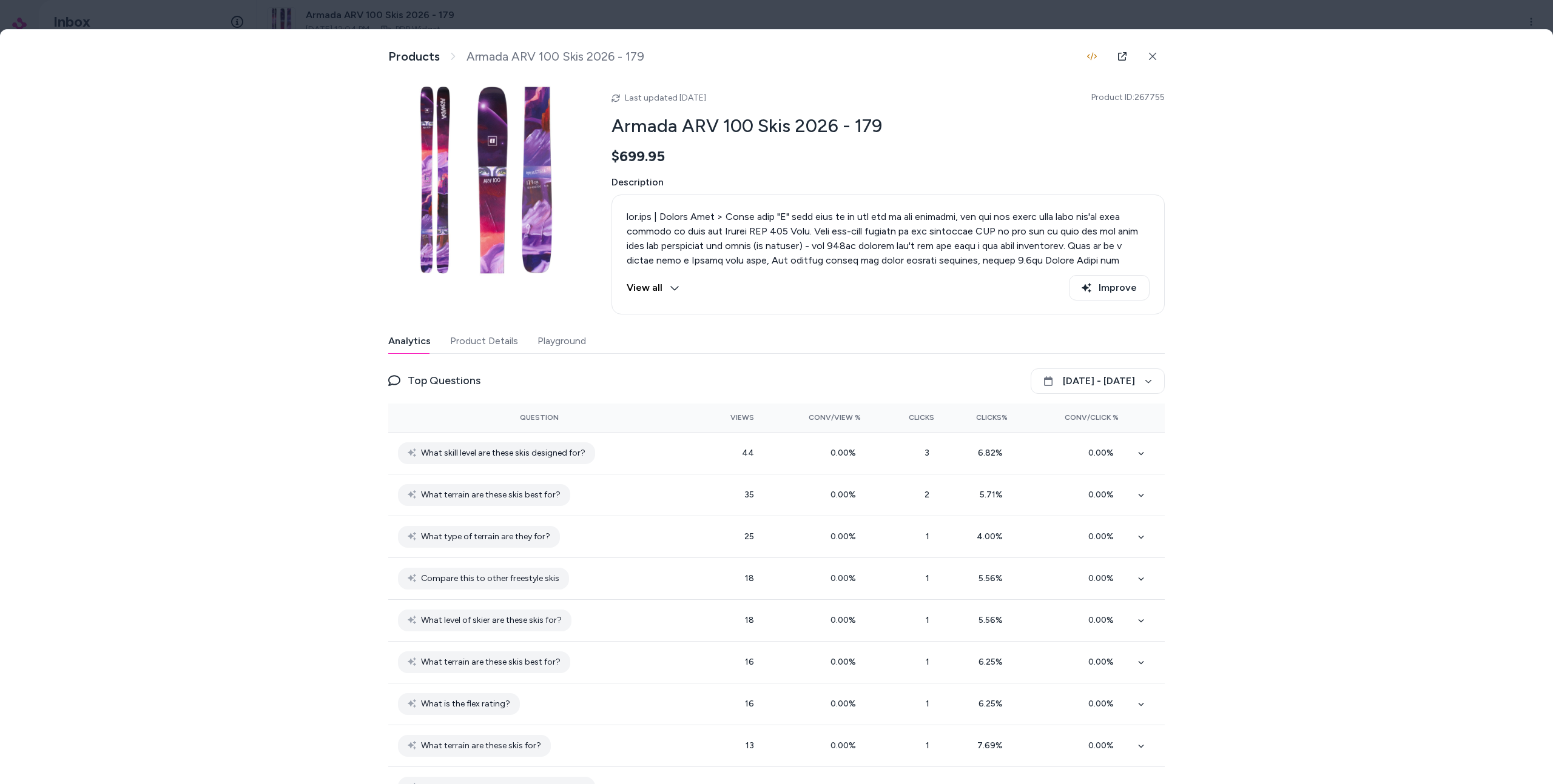
click at [689, 17] on div at bounding box center [776, 392] width 1553 height 784
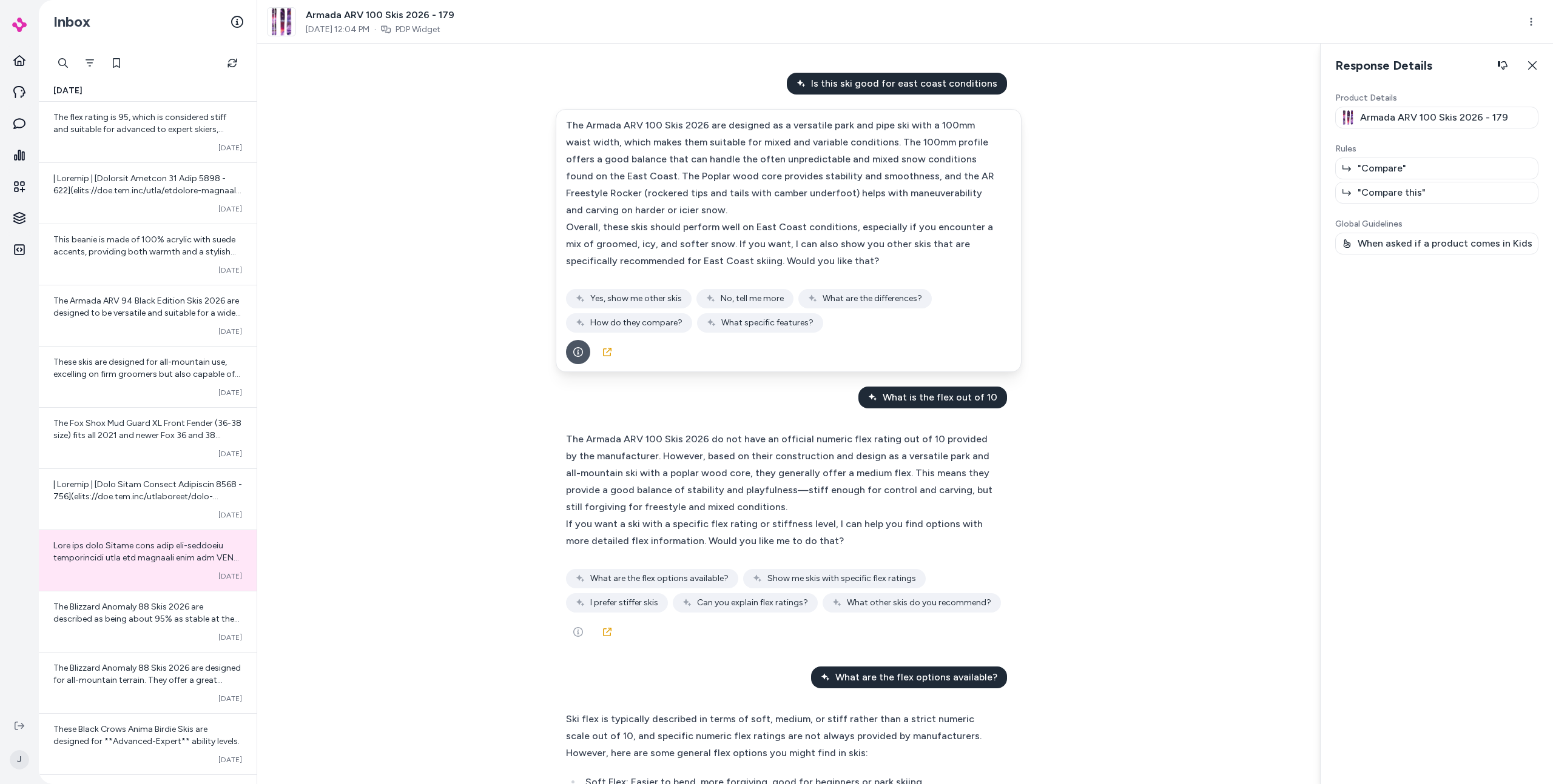
click at [298, 200] on html "Home Agents Inbox Analytics Experiences Knowledge Integrations J Inbox Today Th…" at bounding box center [776, 392] width 1553 height 784
click at [96, 206] on div "Converted Oct 02" at bounding box center [147, 209] width 188 height 9
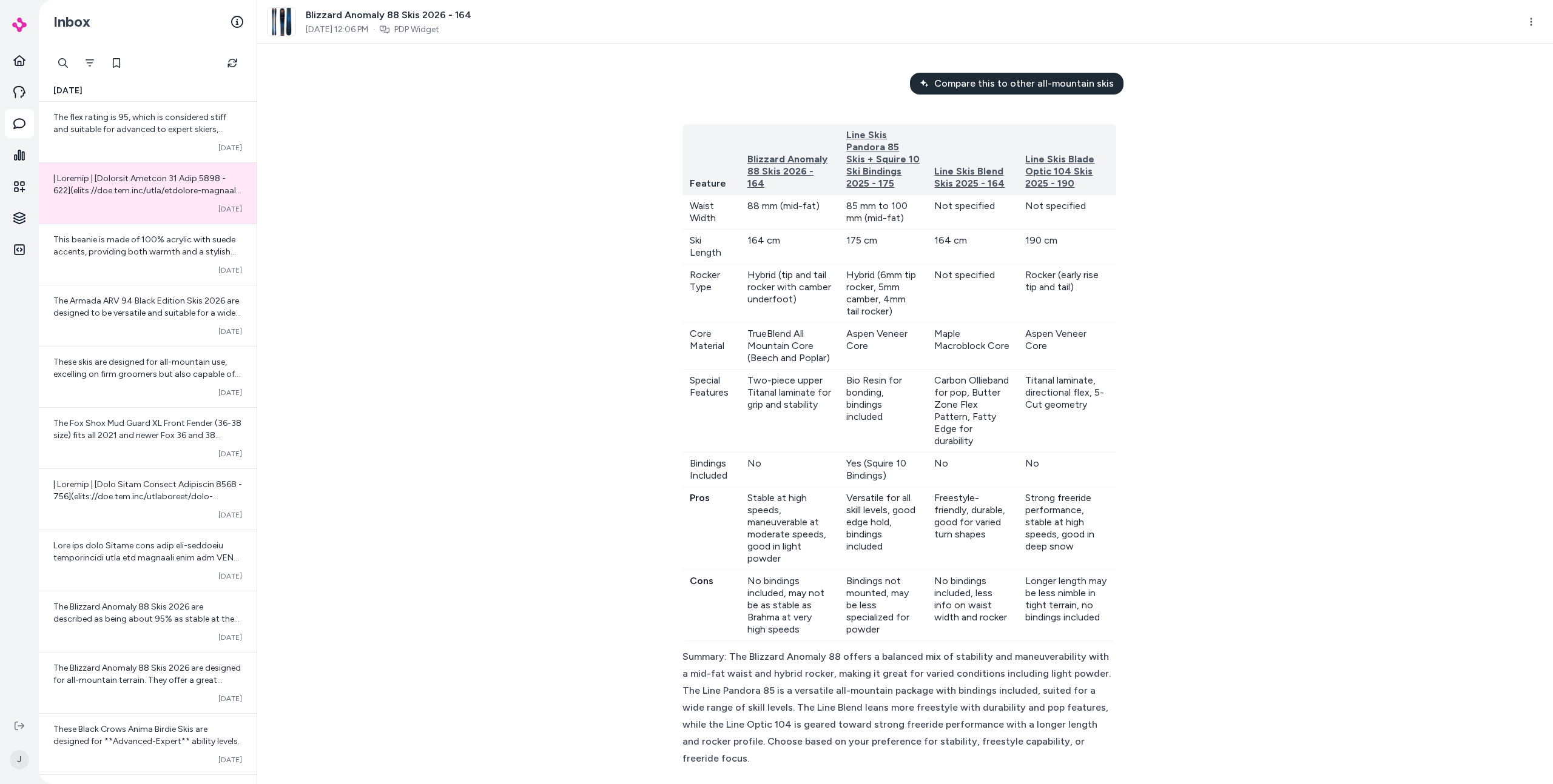
scroll to position [380, 0]
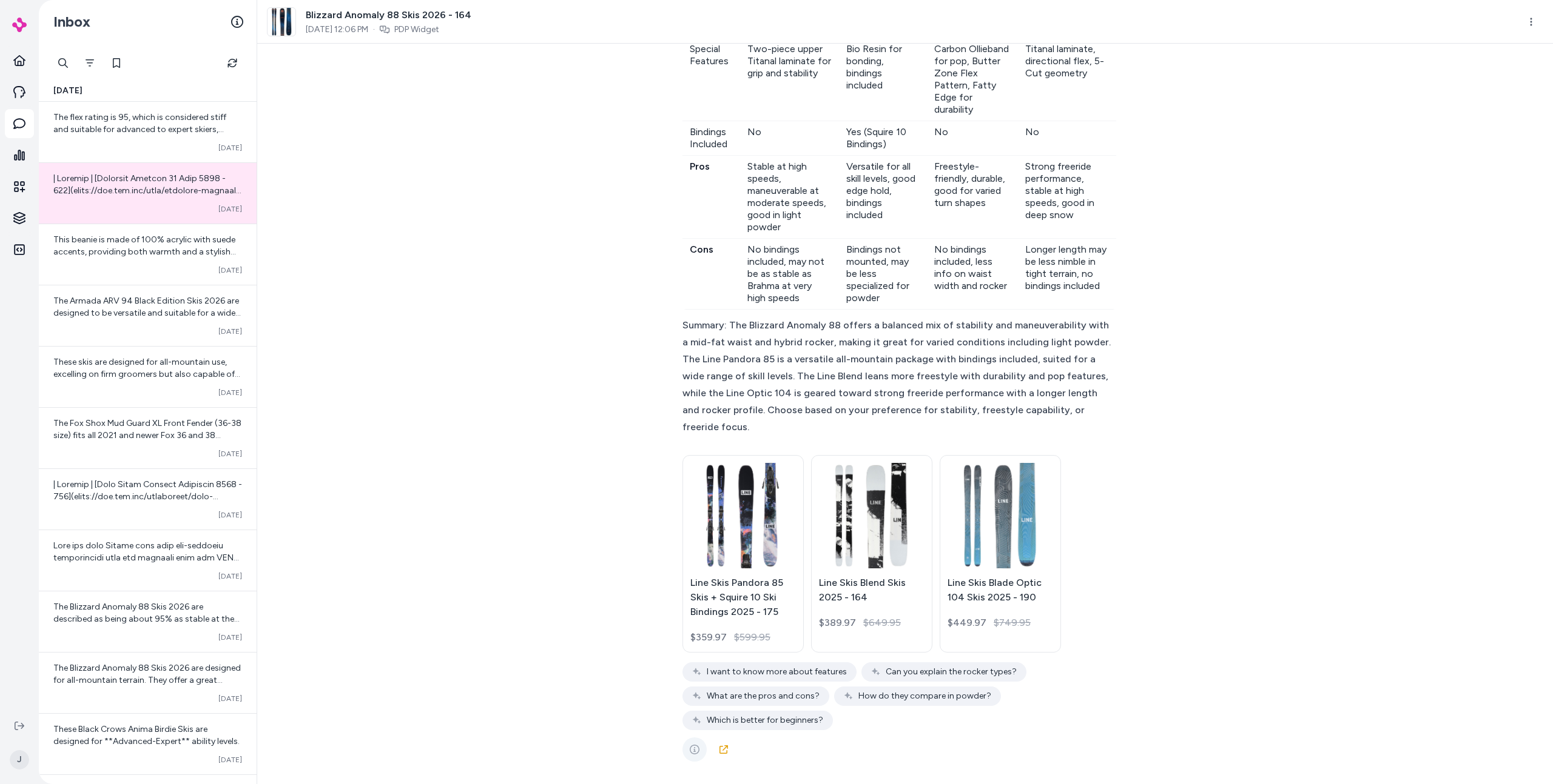
click at [689, 759] on button "See more" at bounding box center [694, 749] width 25 height 25
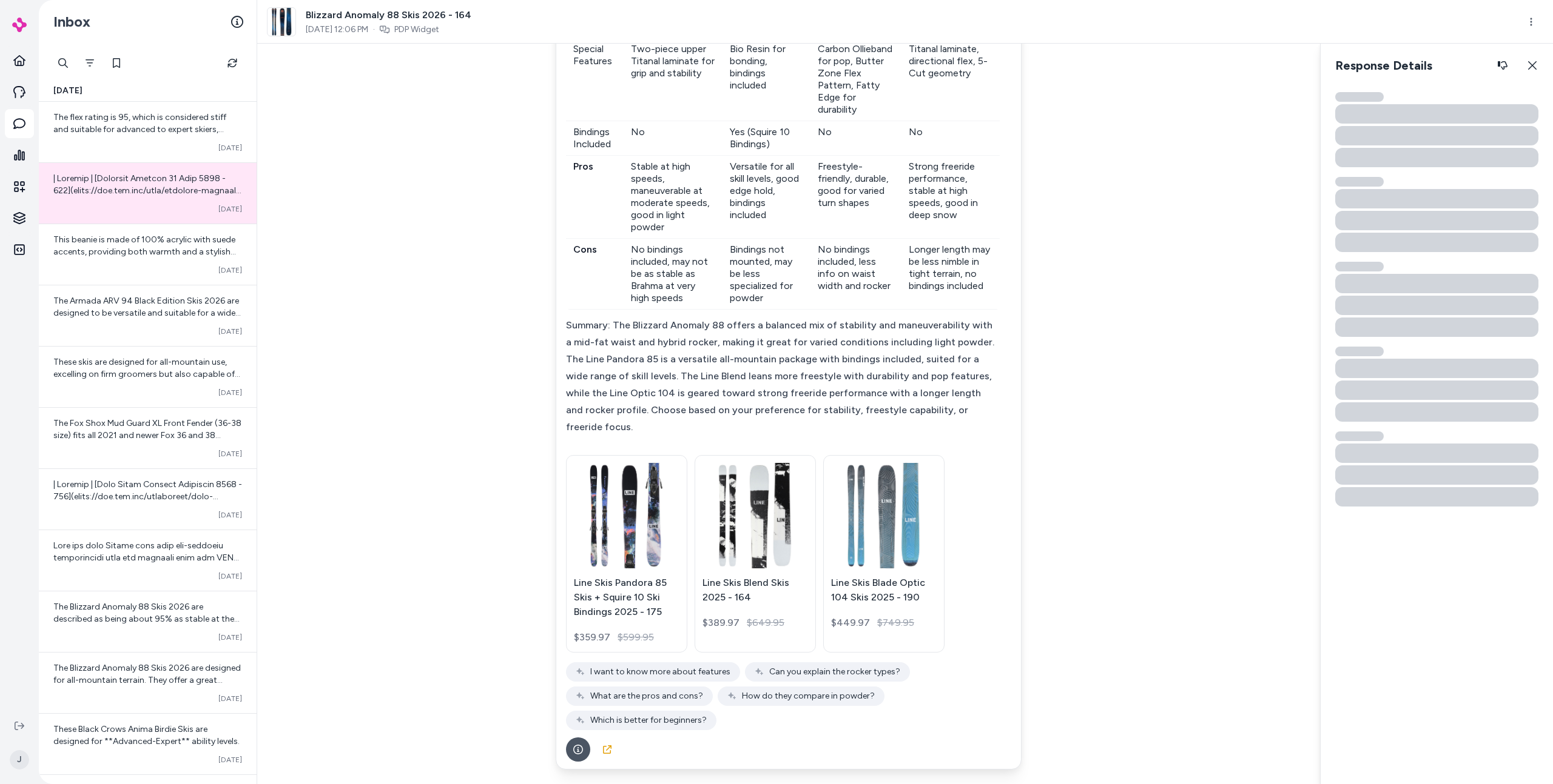
click at [689, 743] on div at bounding box center [788, 749] width 445 height 25
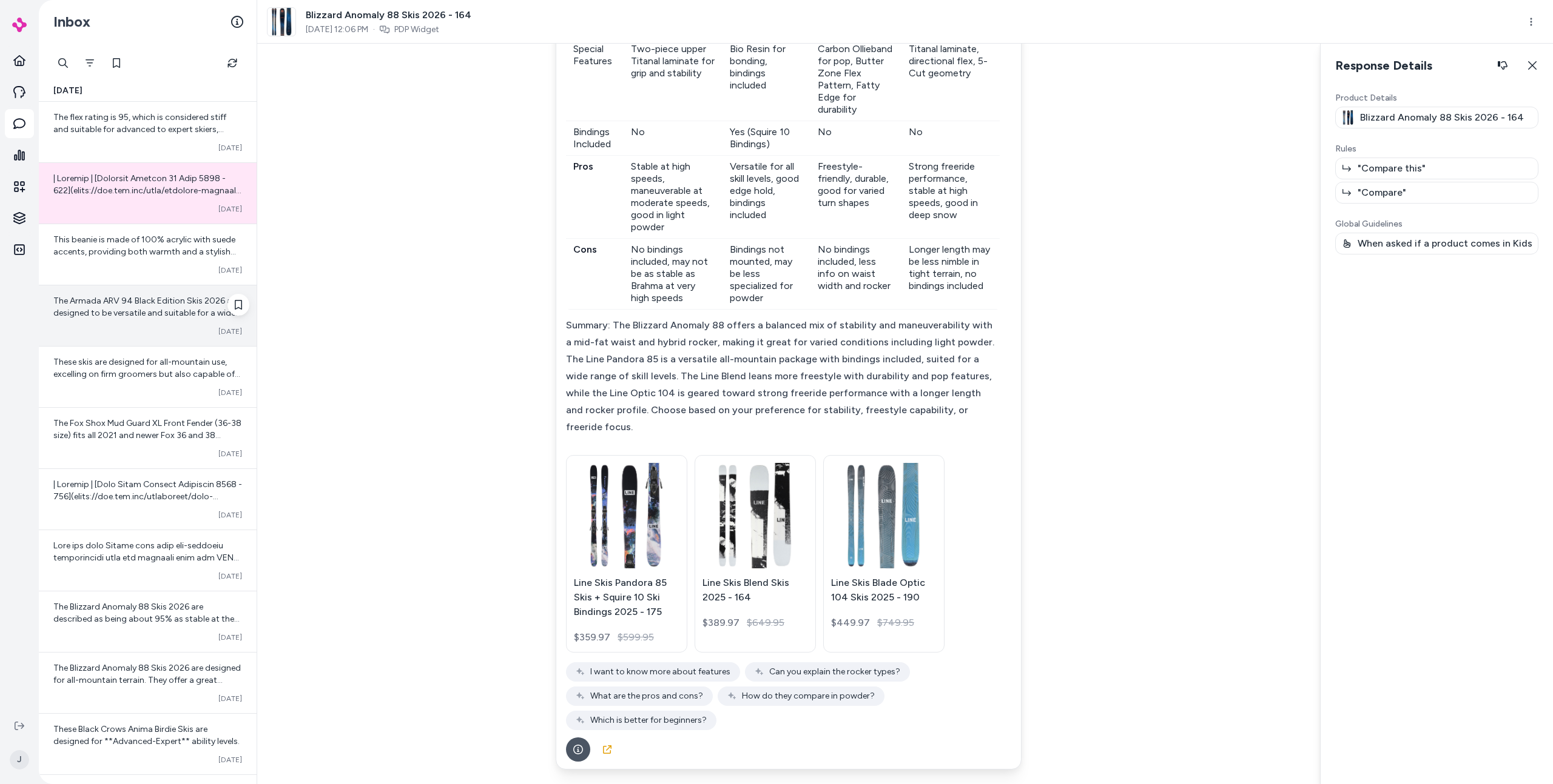
click at [222, 319] on div "The Armada ARV 94 Black Edition Skis 2026 are designed to be versatile and suit…" at bounding box center [147, 307] width 188 height 25
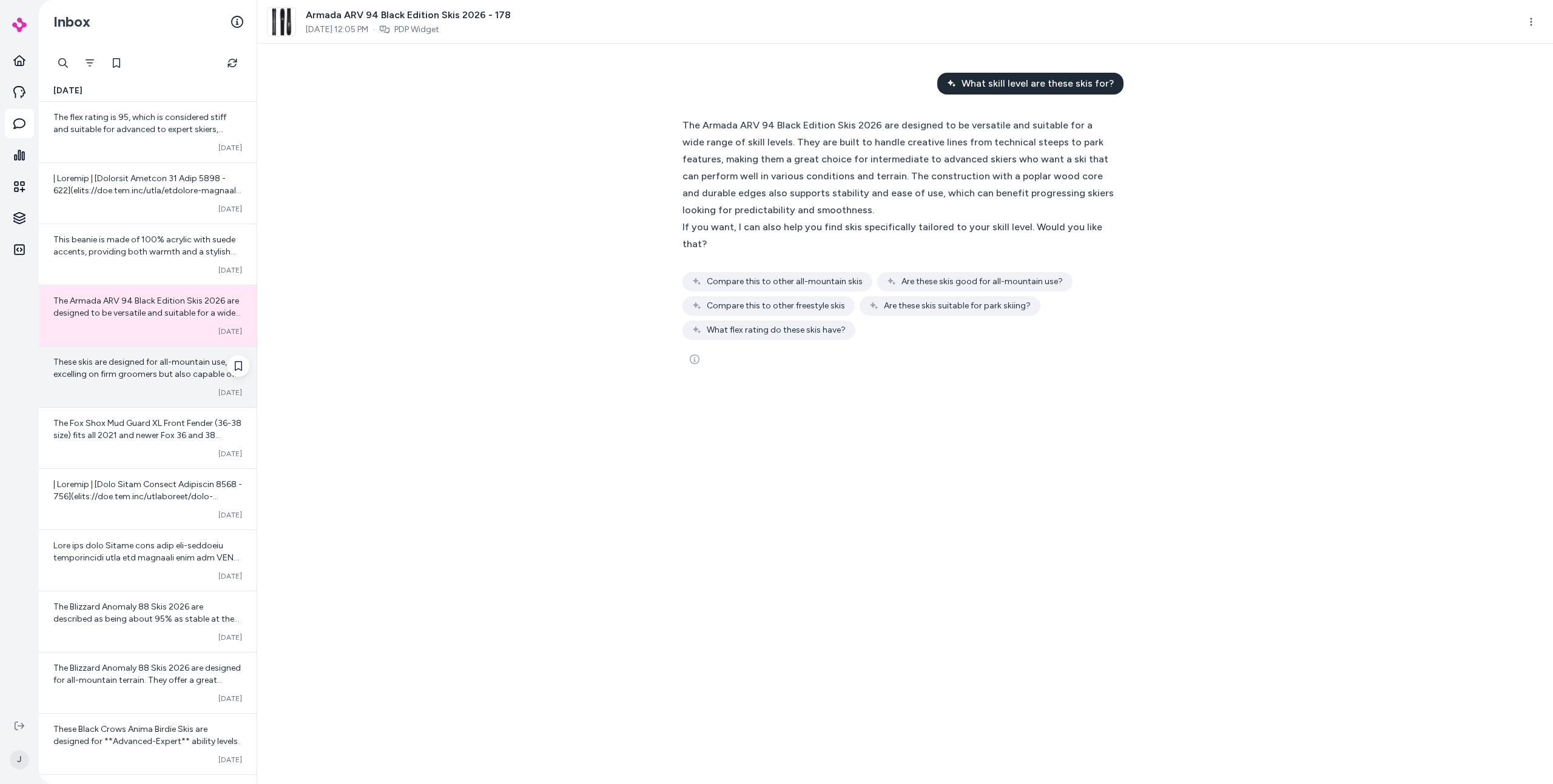
click at [103, 392] on div "Converted Oct 02" at bounding box center [147, 392] width 188 height 9
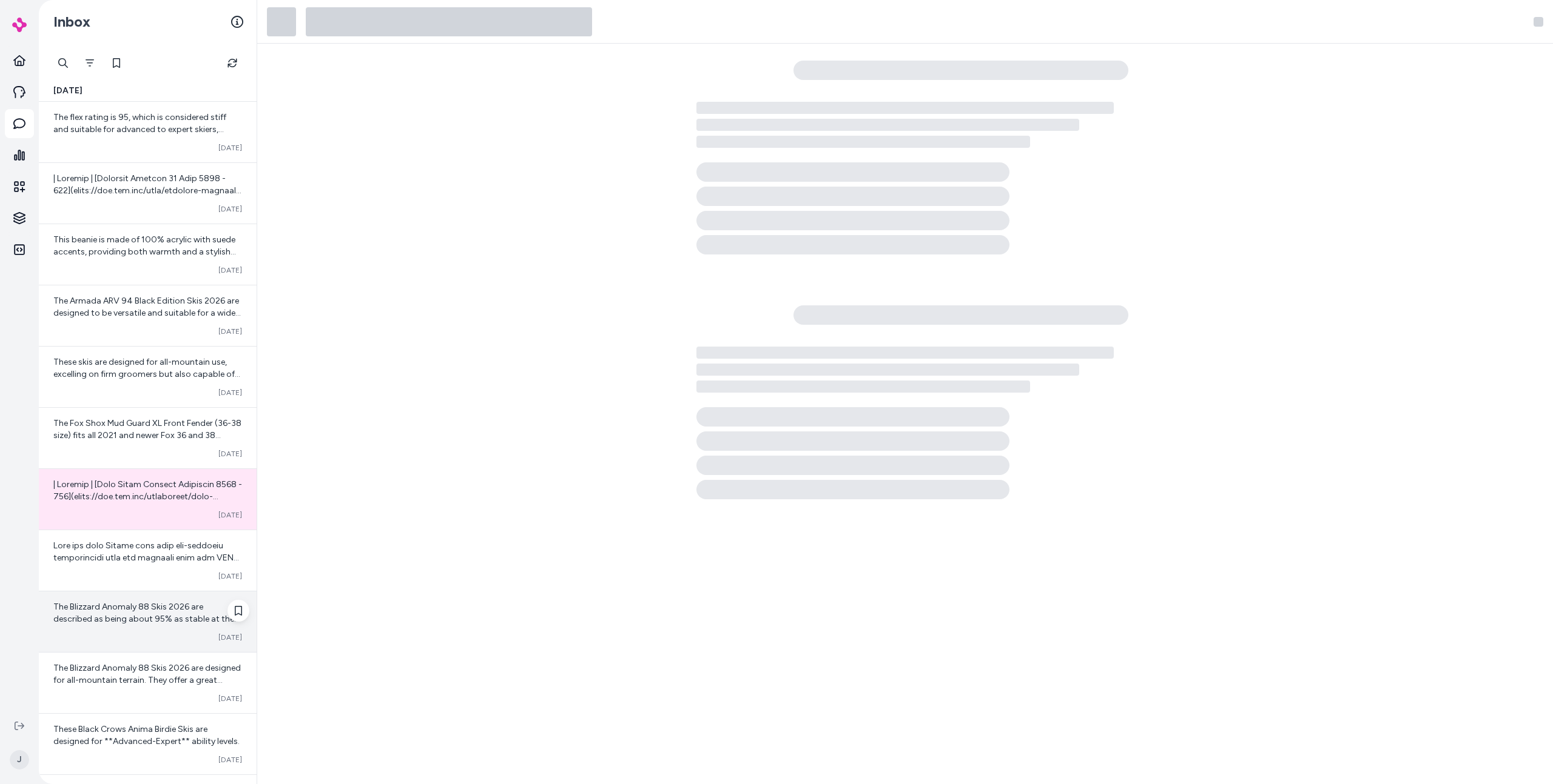
click at [113, 602] on span "The Blizzard Anomaly 88 Skis 2026 are described as being about 95% as stable at…" at bounding box center [147, 680] width 188 height 156
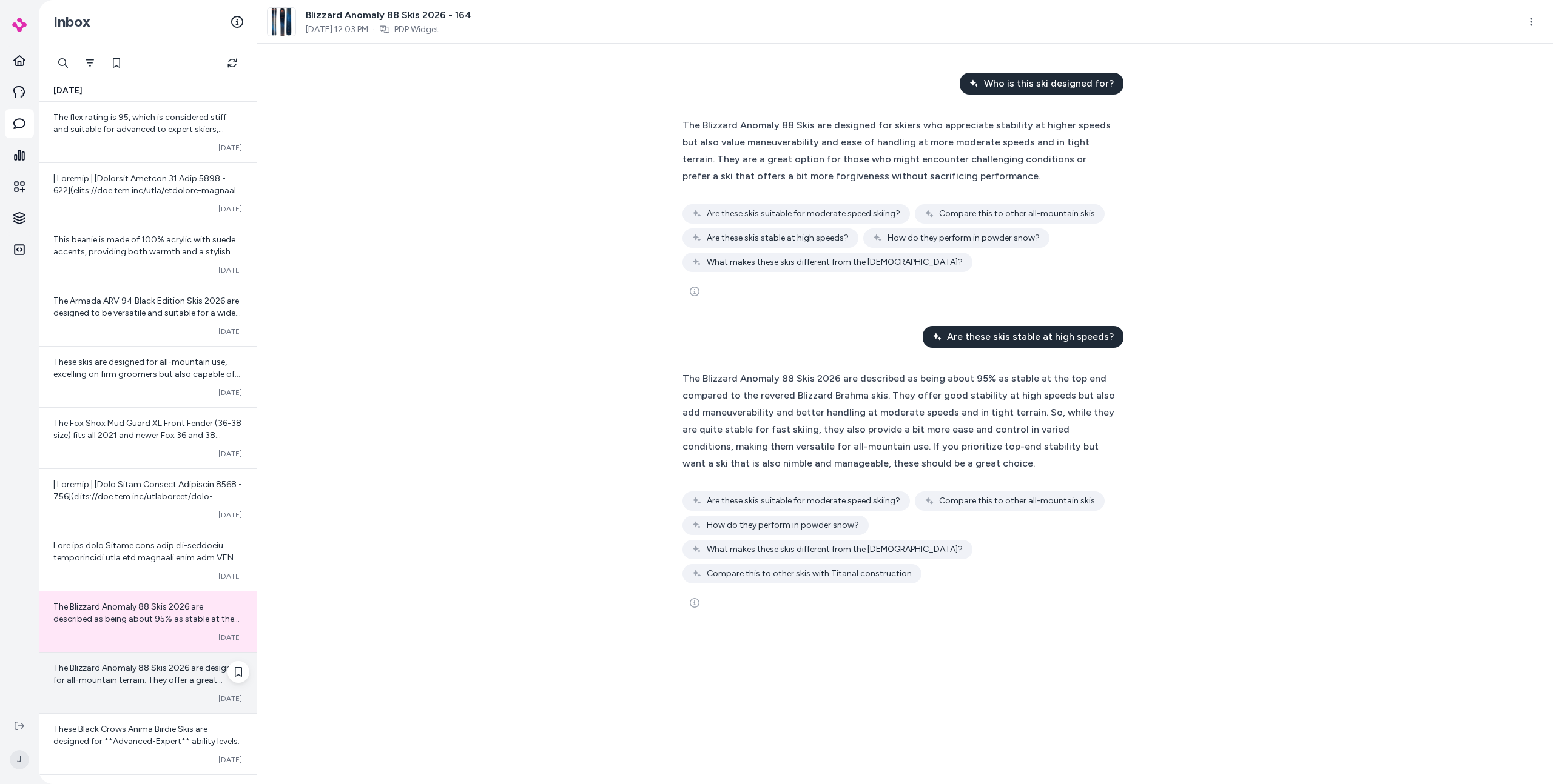
click at [120, 684] on span "The Blizzard Anomaly 88 Skis 2026 are designed for all-mountain terrain. They o…" at bounding box center [147, 735] width 188 height 144
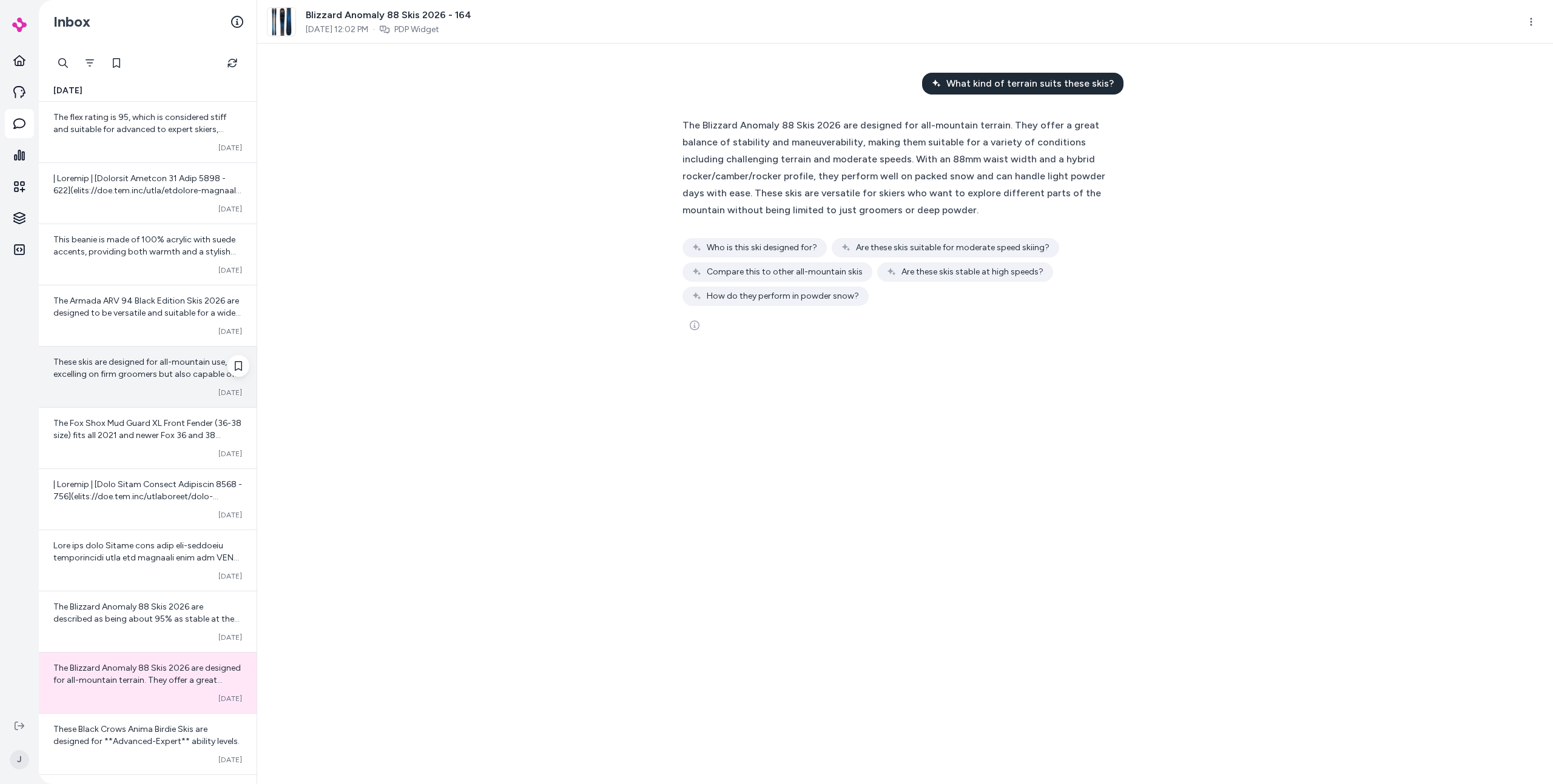
click at [127, 398] on div "These skis are designed for all-mountain use, excelling on firm groomers but al…" at bounding box center [147, 377] width 218 height 61
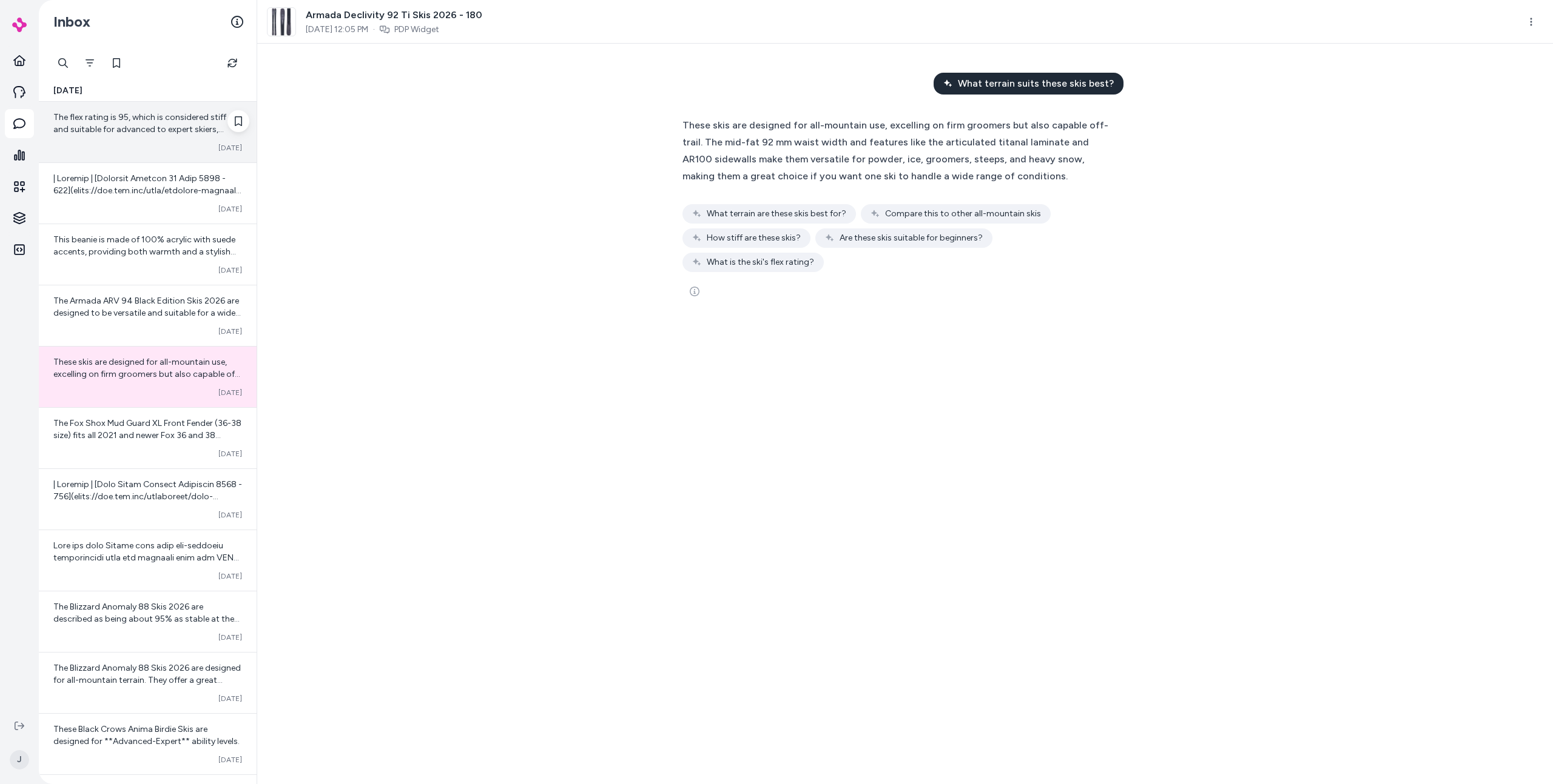
click at [113, 153] on div "The flex rating is 95, which is considered stiff and suitable for advanced to e…" at bounding box center [147, 132] width 218 height 61
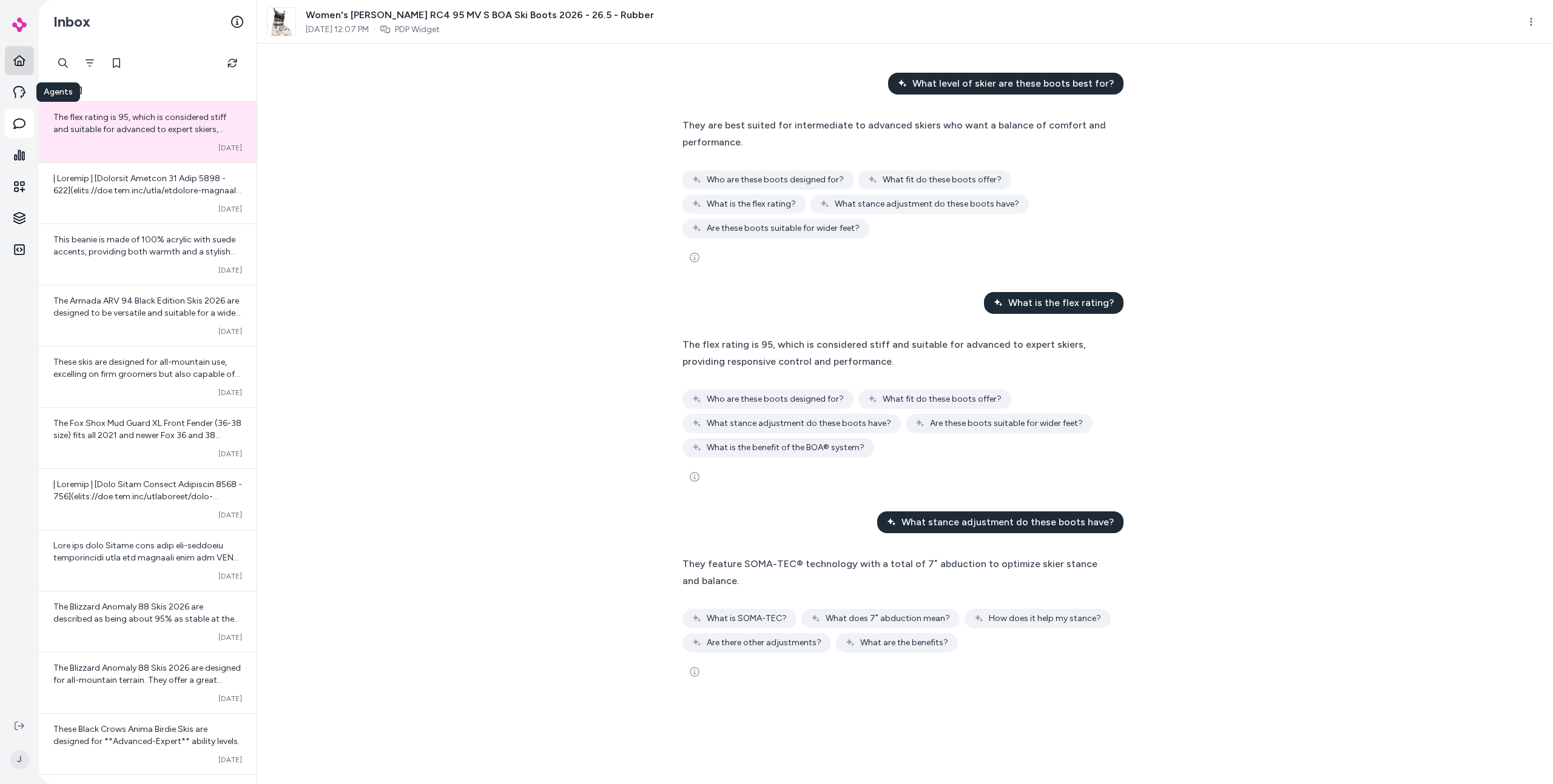
click at [24, 68] on link "Home" at bounding box center [19, 60] width 29 height 29
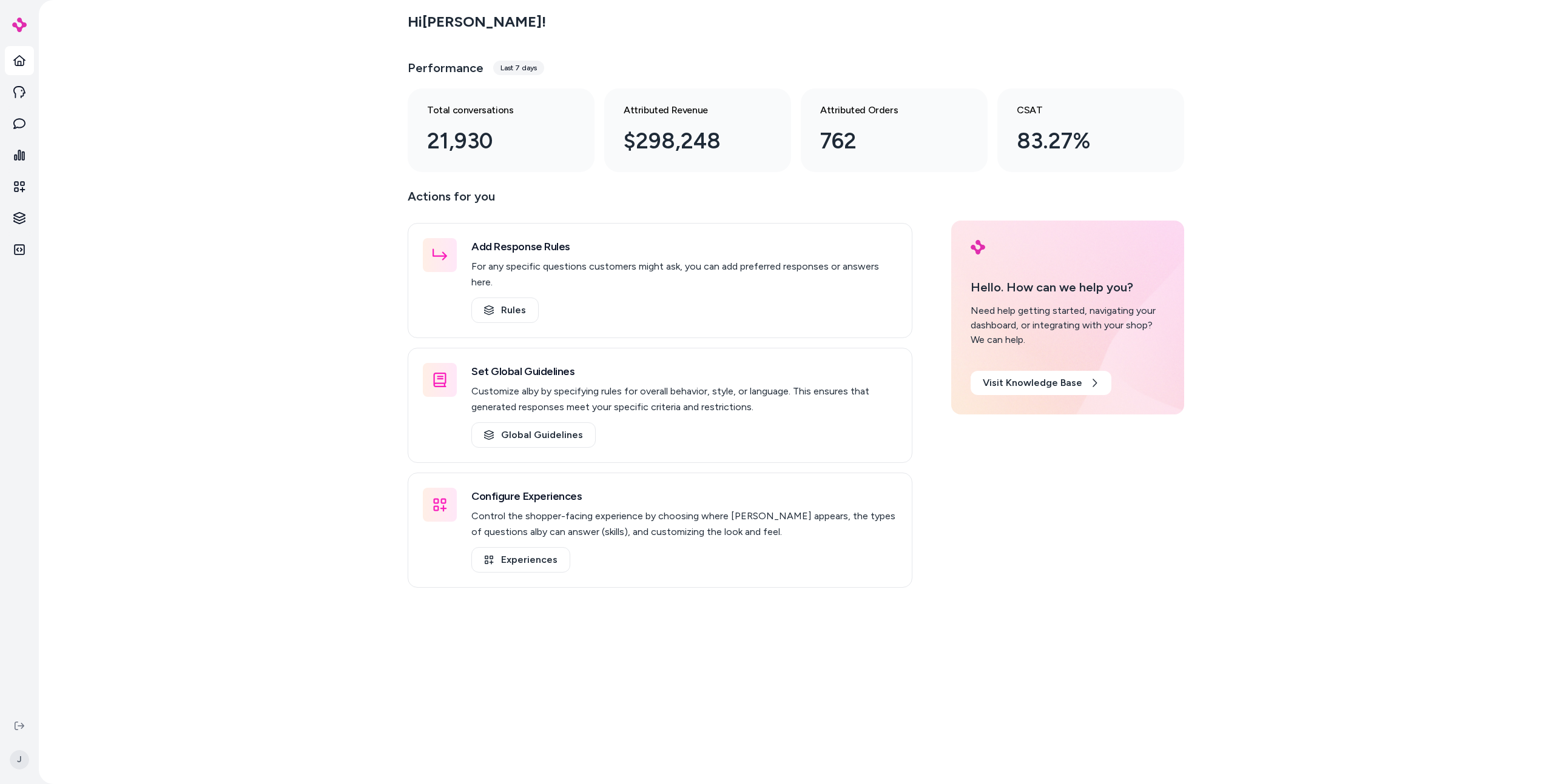
drag, startPoint x: 185, startPoint y: 253, endPoint x: 108, endPoint y: 210, distance: 88.2
click at [185, 253] on div "Hi Jason ! Performance Last 7 days Total conversations 21,930 Attributed Revenu…" at bounding box center [795, 392] width 1513 height 784
click at [490, 161] on div "Total conversations 21,930" at bounding box center [501, 131] width 187 height 84
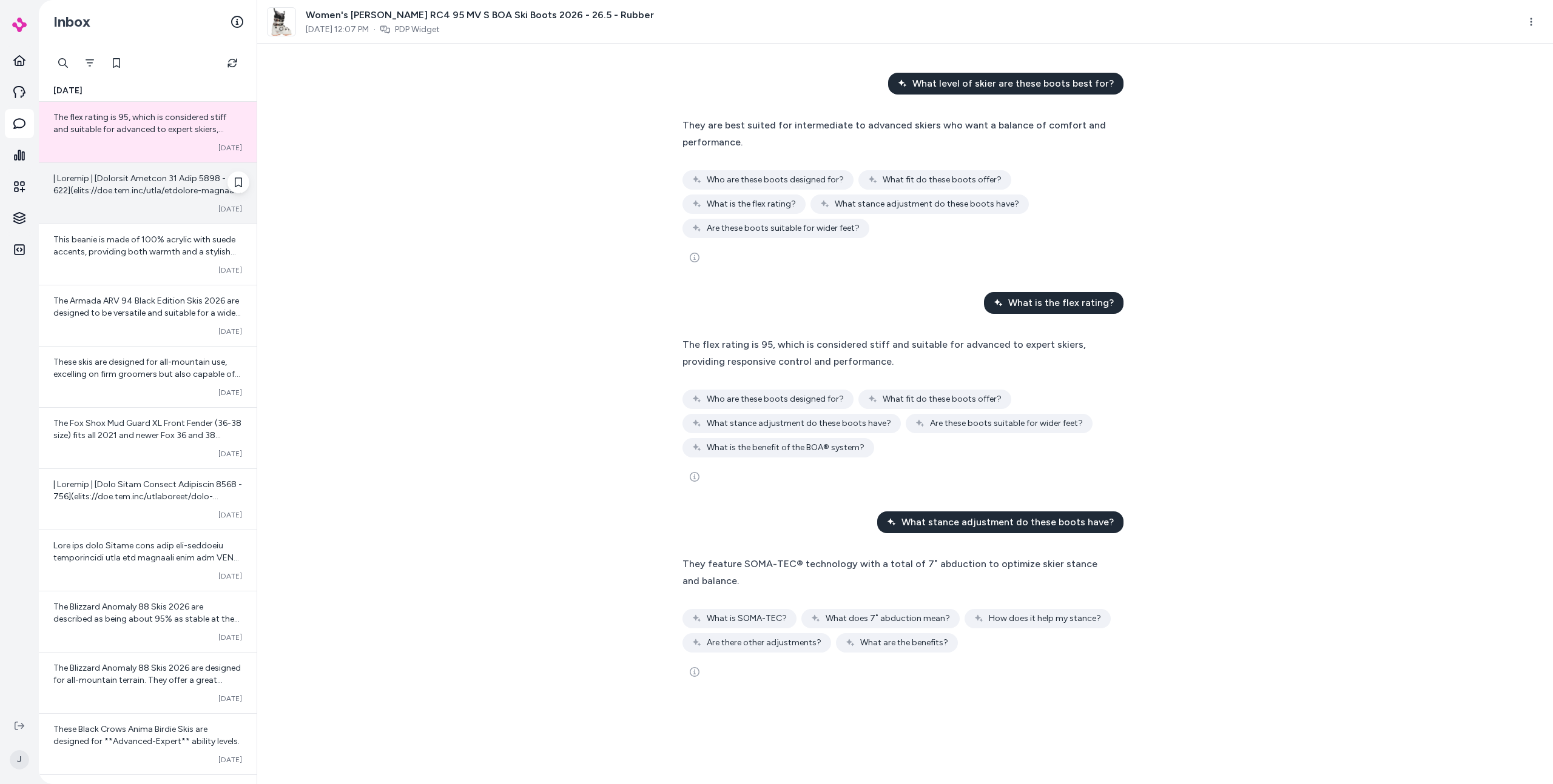
drag, startPoint x: 488, startPoint y: 162, endPoint x: 88, endPoint y: 187, distance: 400.8
click at [88, 186] on span at bounding box center [147, 597] width 188 height 846
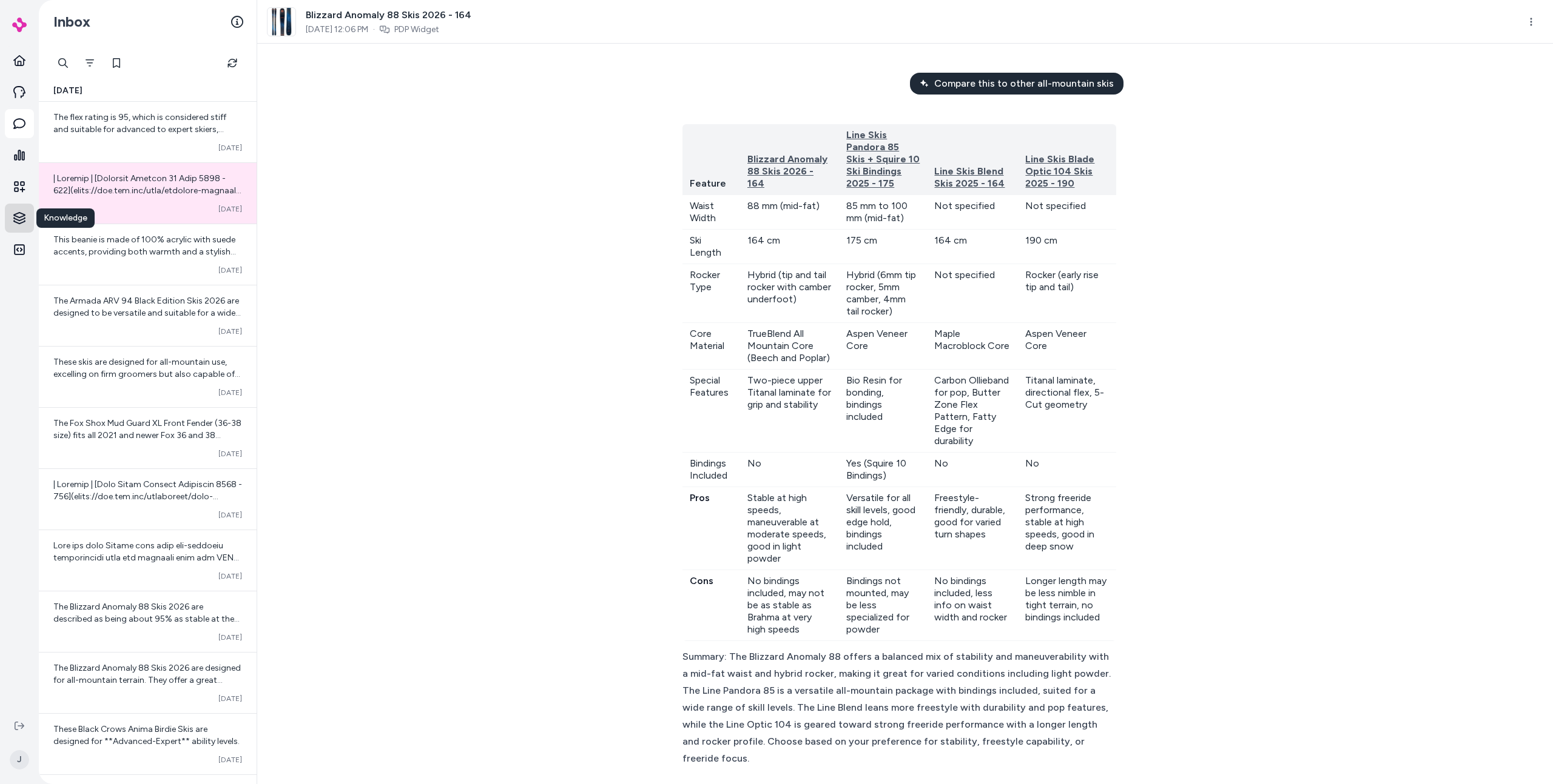
click at [24, 220] on html "Home Agents Inbox Analytics Experiences Knowledge Knowledge Knowledge Integrati…" at bounding box center [776, 392] width 1553 height 784
click at [101, 245] on link "Documents" at bounding box center [87, 240] width 89 height 22
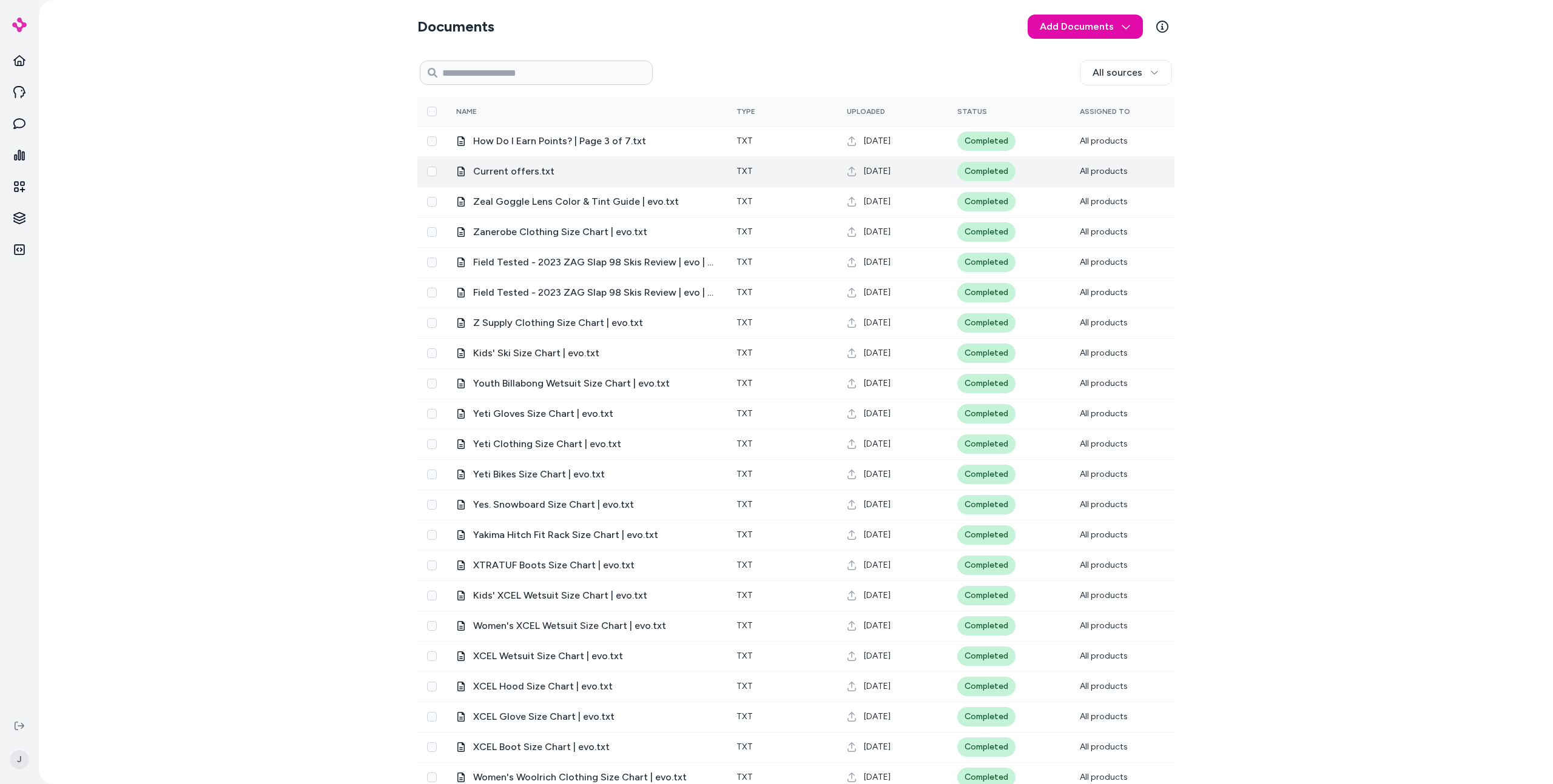
click at [668, 183] on td "Current offers.txt" at bounding box center [587, 172] width 280 height 30
click at [78, 69] on div "Documents Add Documents All sources 0 Selected Edit Name Type Uploaded Status A…" at bounding box center [795, 392] width 1513 height 784
click at [13, 62] on icon at bounding box center [19, 60] width 12 height 12
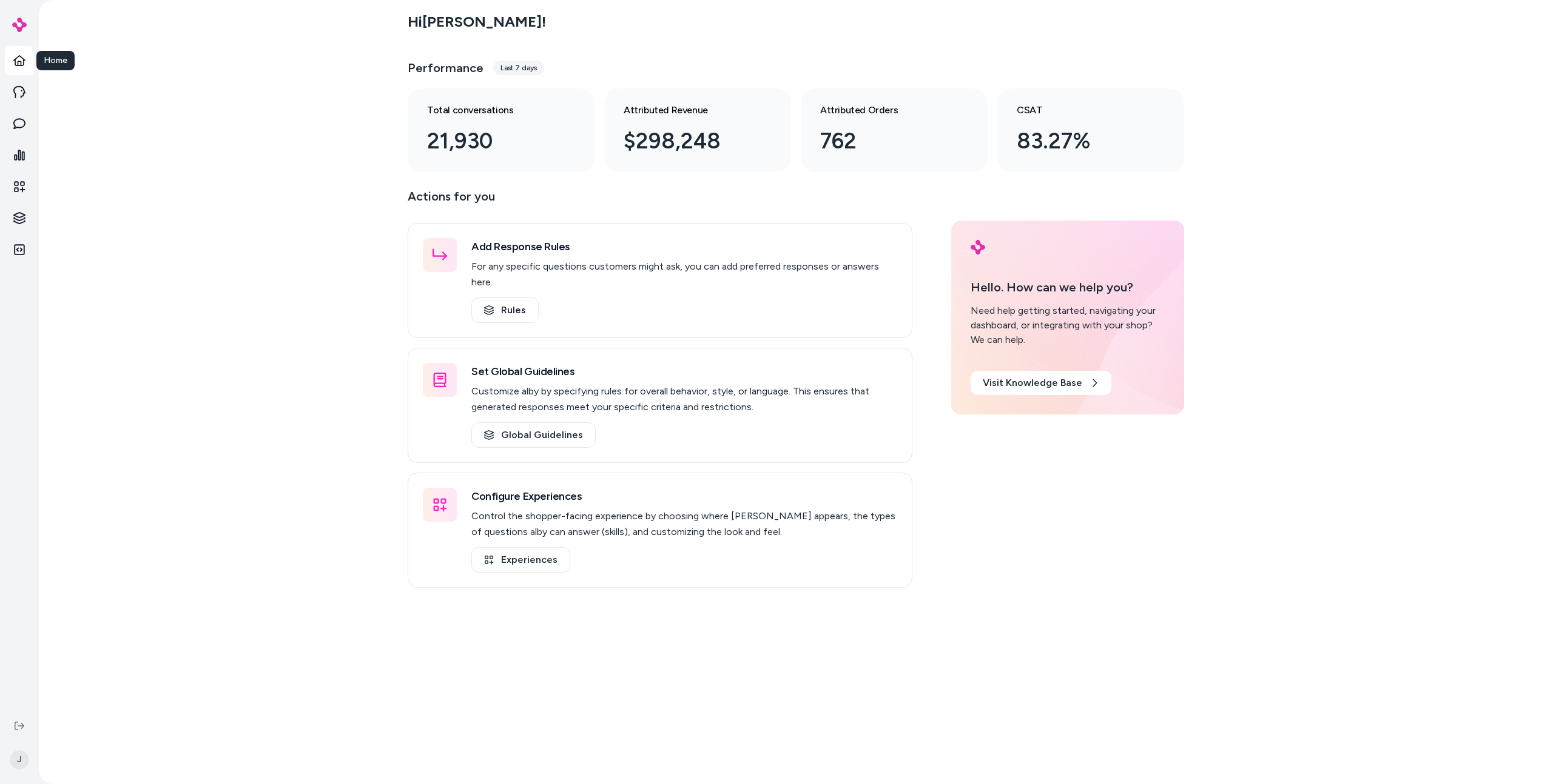
click at [254, 245] on div "Hi Jason ! Performance Last 7 days Total conversations 21,930 Attributed Revenu…" at bounding box center [795, 392] width 1513 height 784
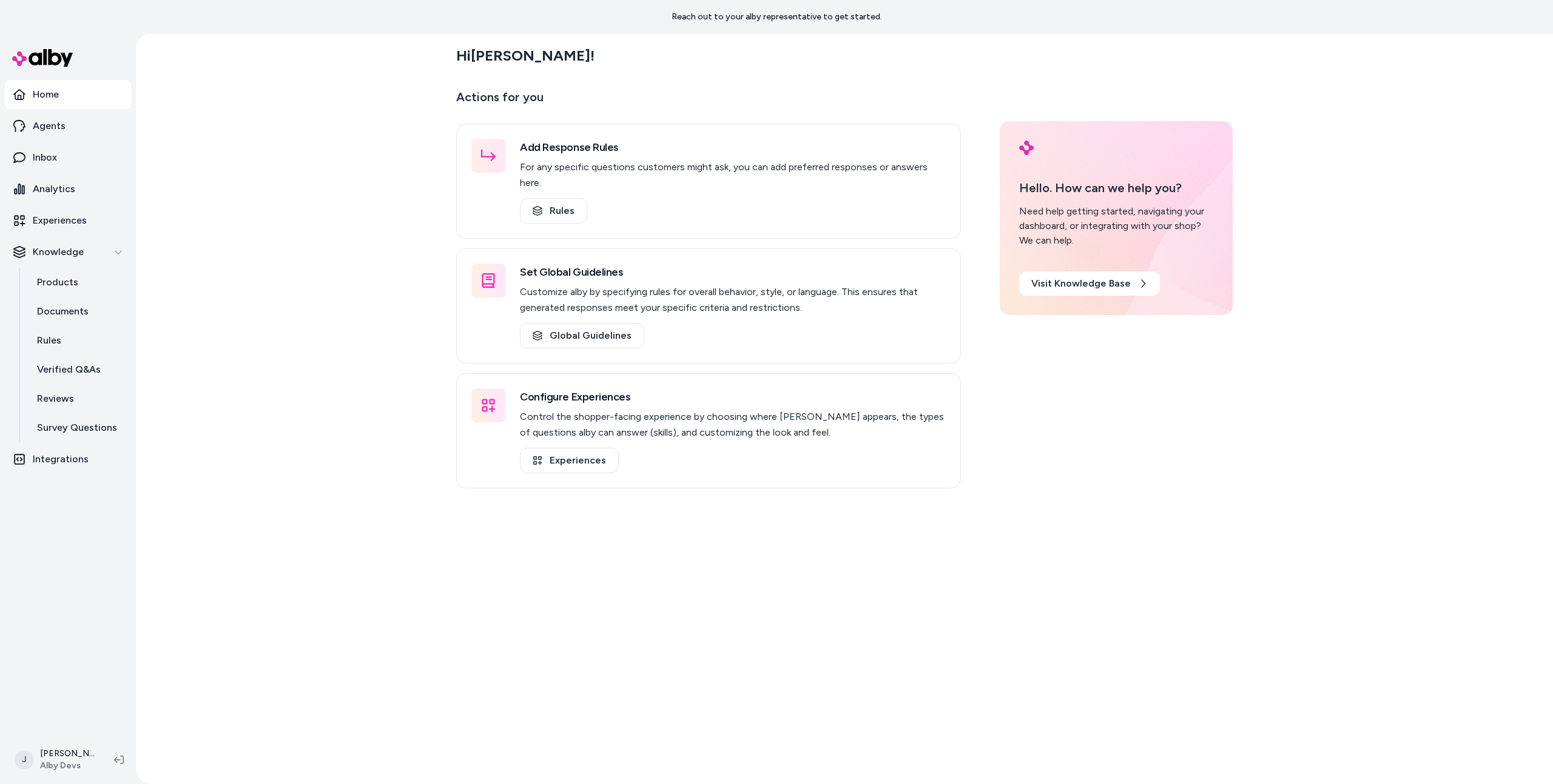
click at [374, 266] on div "Hi [PERSON_NAME] ! Actions for you Add Response Rules For any specific question…" at bounding box center [845, 409] width 1417 height 751
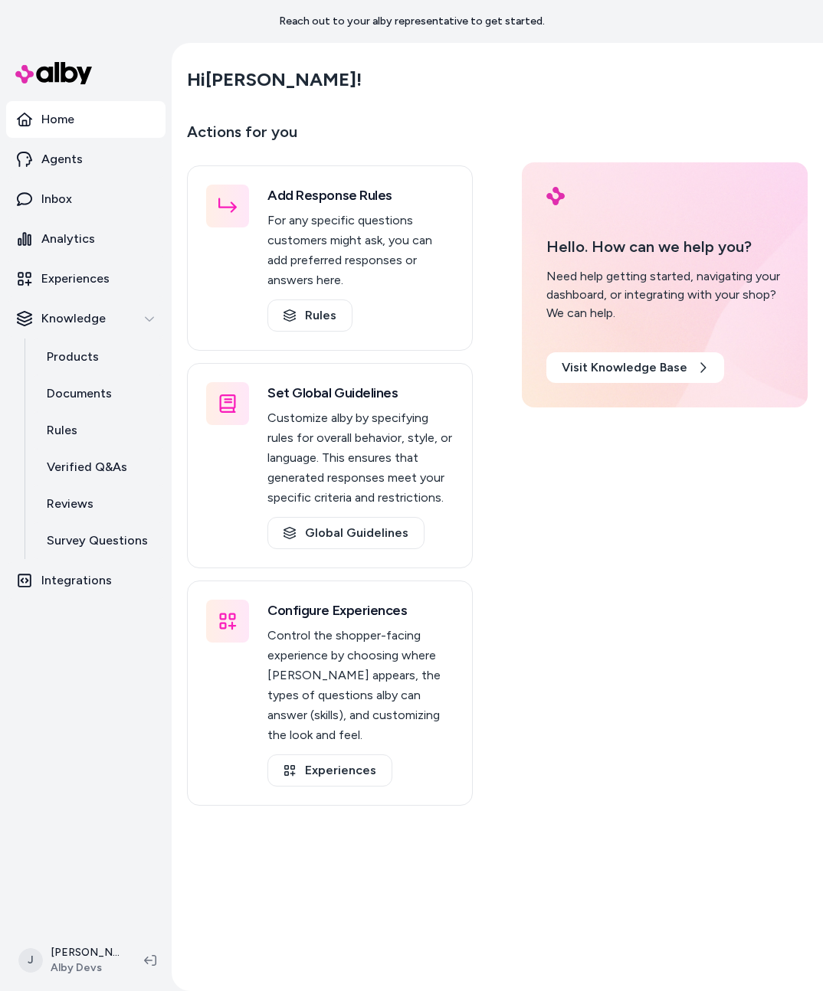
click at [823, 457] on html "Reach out to your alby representative to get started. Home Agents Inbox Analyti…" at bounding box center [411, 495] width 823 height 991
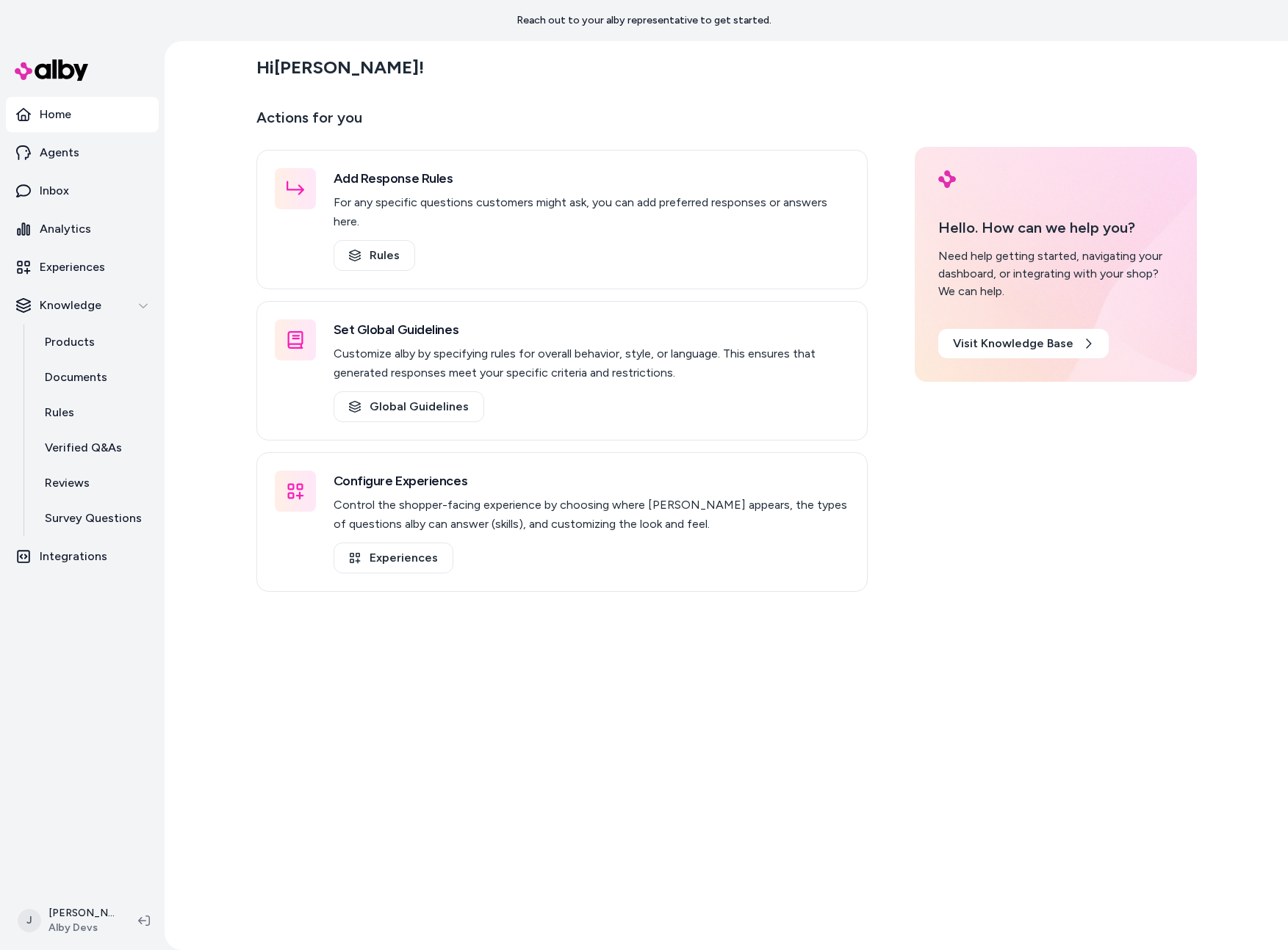
click at [193, 361] on div "Hi [PERSON_NAME] ! Actions for you Add Response Rules For any specific question…" at bounding box center [727, 496] width 1124 height 910
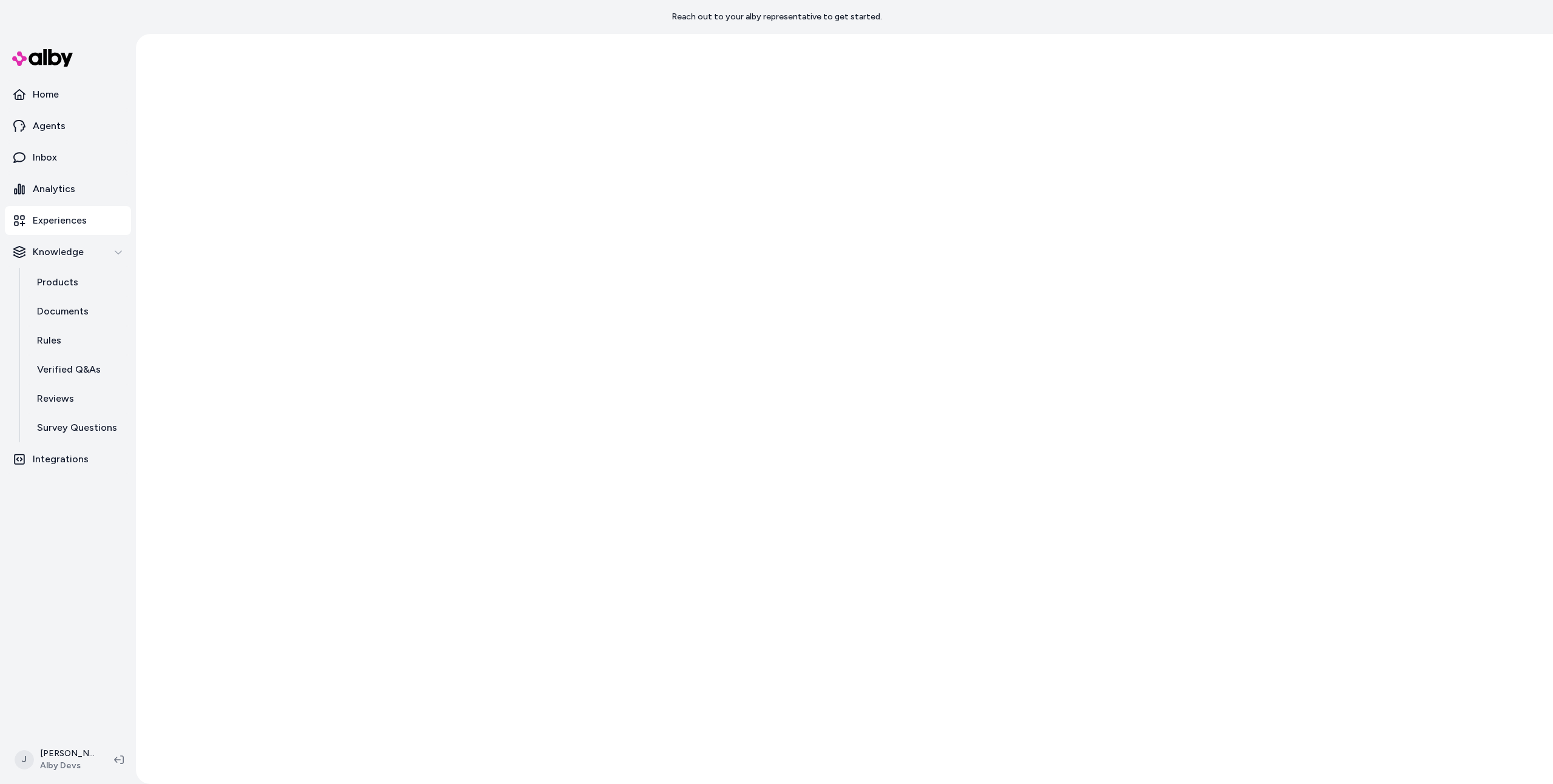
click at [658, 203] on div at bounding box center [845, 409] width 1417 height 751
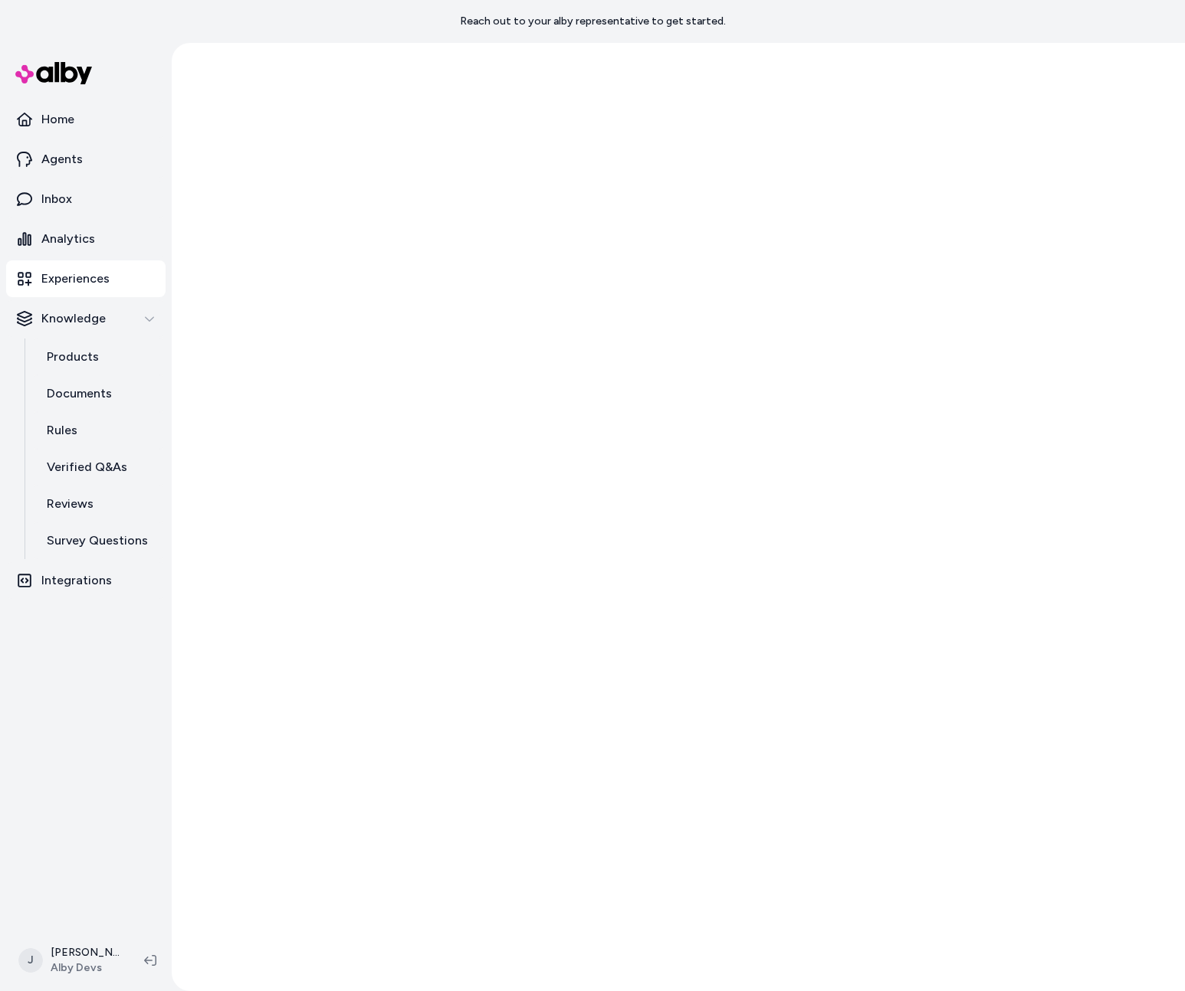
click at [879, 285] on div at bounding box center [678, 517] width 1013 height 949
drag, startPoint x: 461, startPoint y: 262, endPoint x: 385, endPoint y: 131, distance: 151.8
click at [461, 262] on div at bounding box center [678, 517] width 1013 height 949
drag, startPoint x: 799, startPoint y: 329, endPoint x: 609, endPoint y: 208, distance: 225.3
click at [799, 329] on div at bounding box center [678, 517] width 1013 height 949
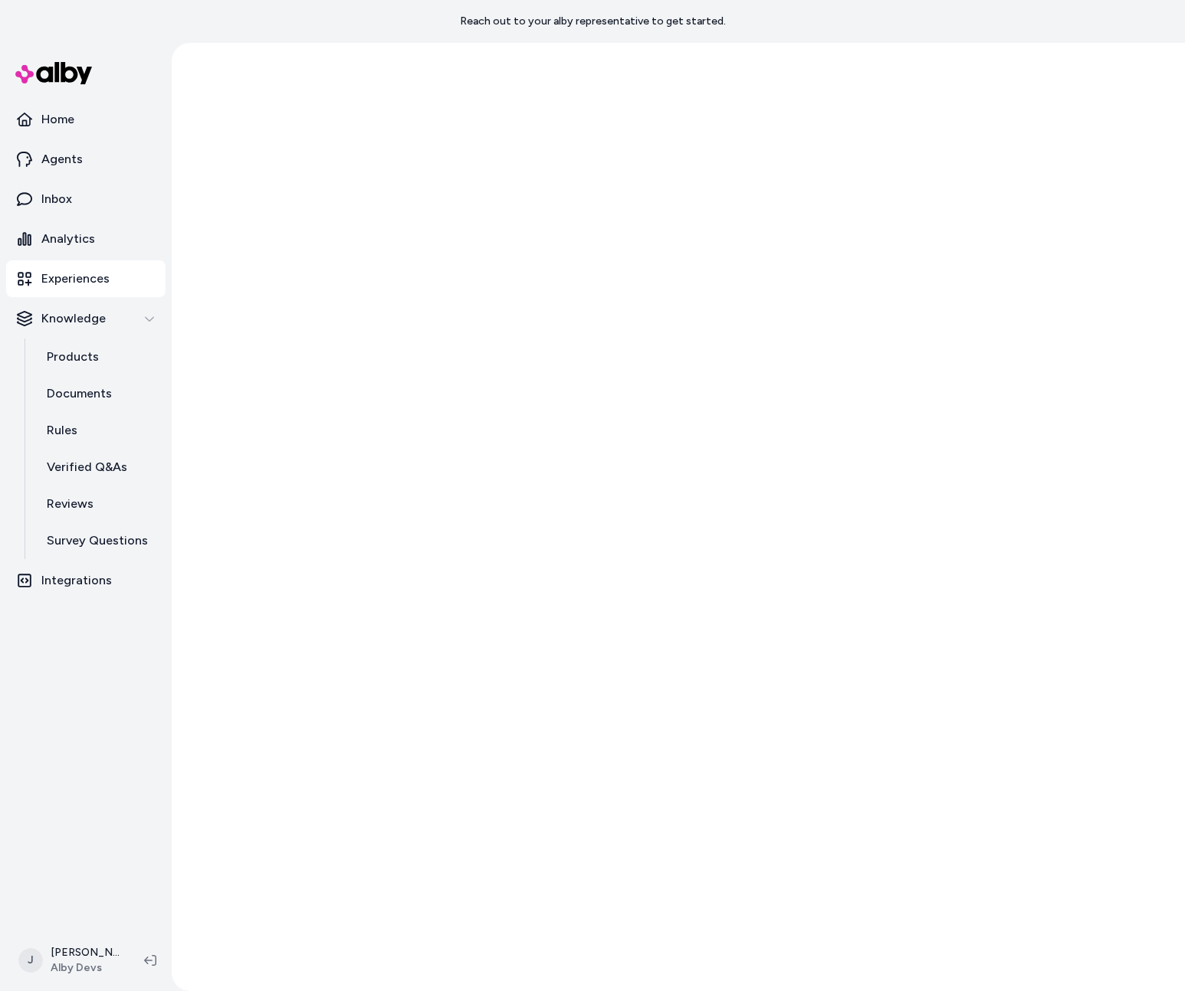
click at [644, 272] on div at bounding box center [678, 517] width 1013 height 949
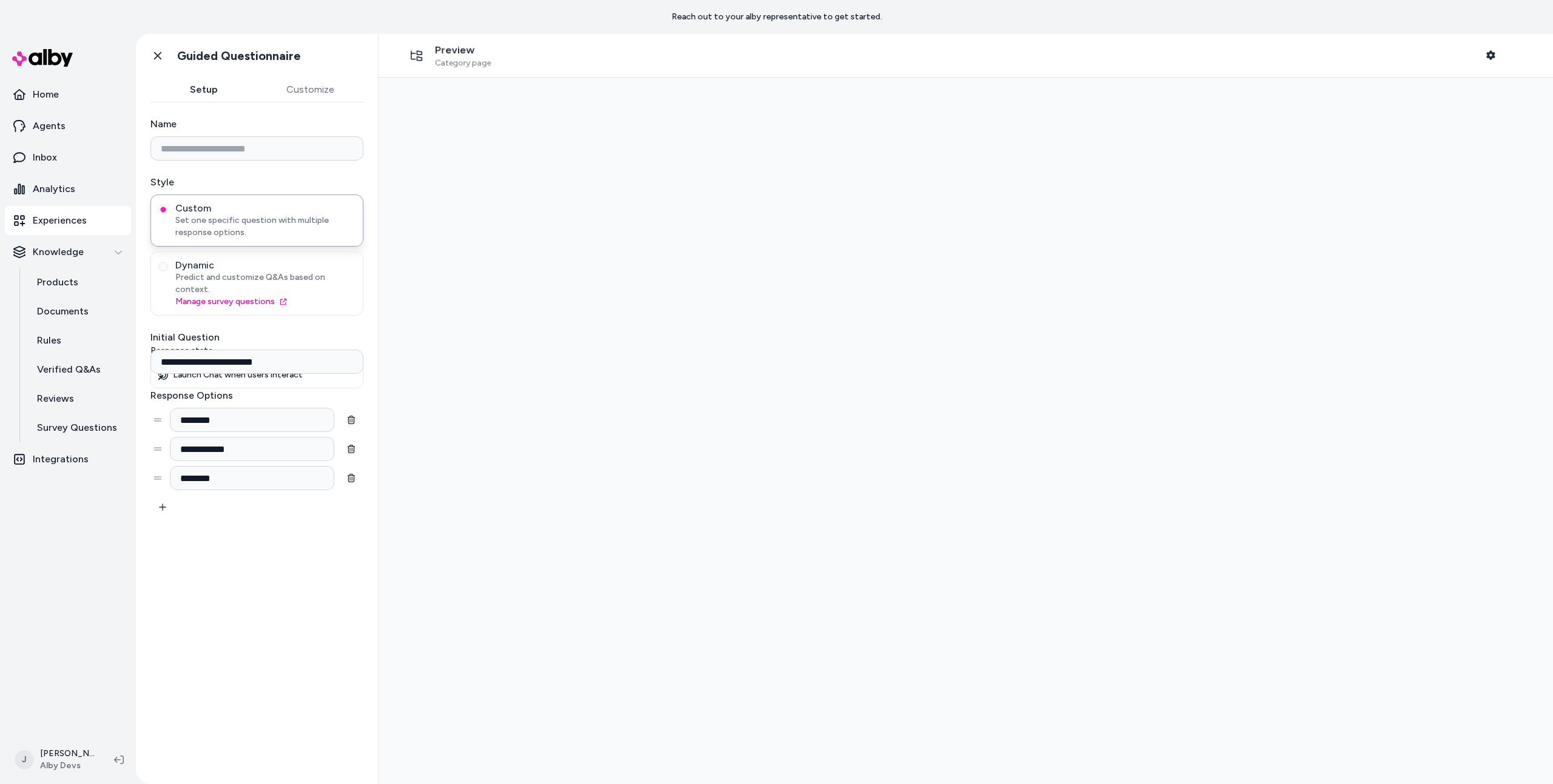
type input "**********"
type input "********"
type input "**********"
type input "********"
click at [230, 498] on div "**********" at bounding box center [256, 454] width 213 height 131
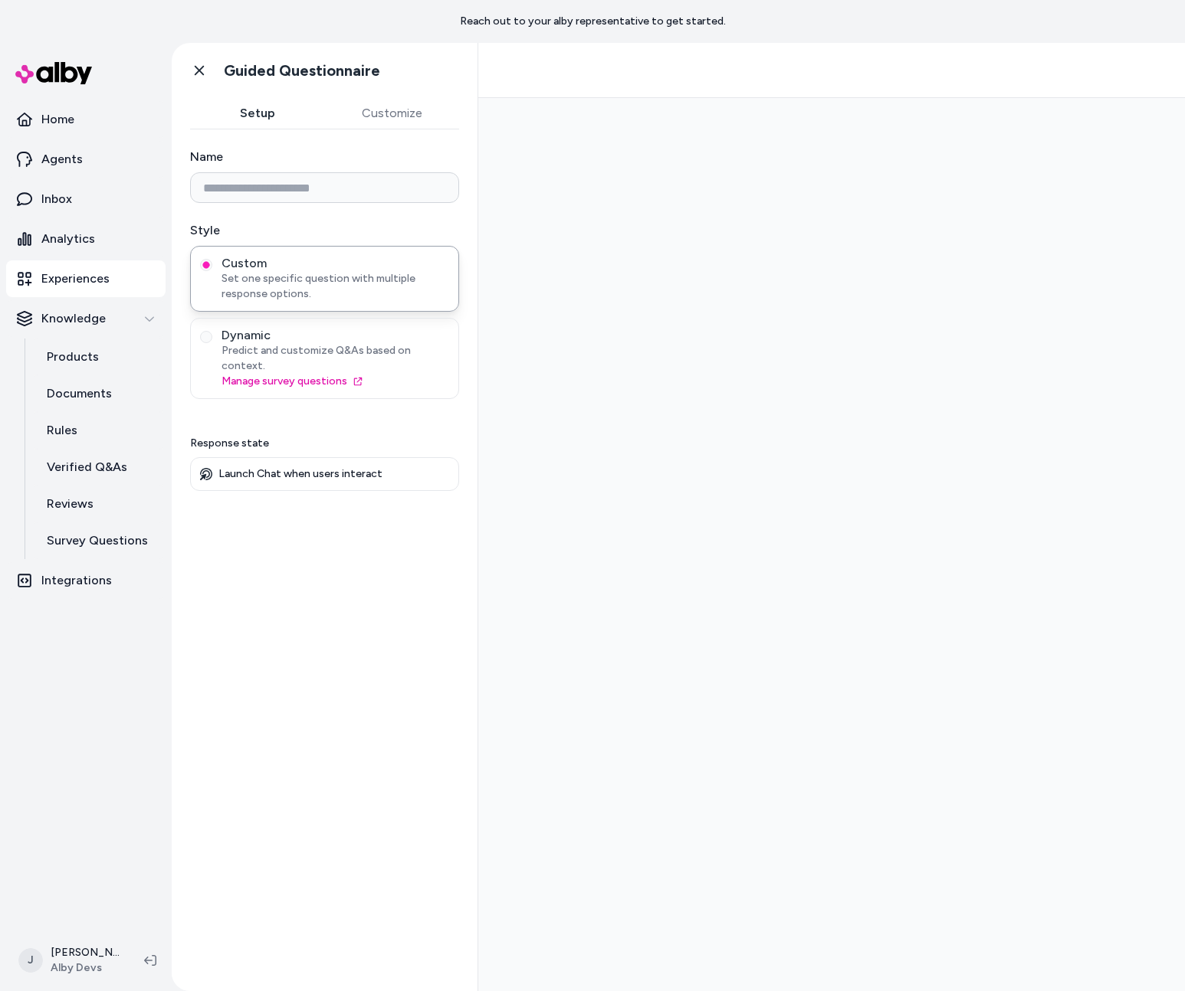
type input "**********"
type input "********"
type input "**********"
type input "********"
